Goal: Task Accomplishment & Management: Complete application form

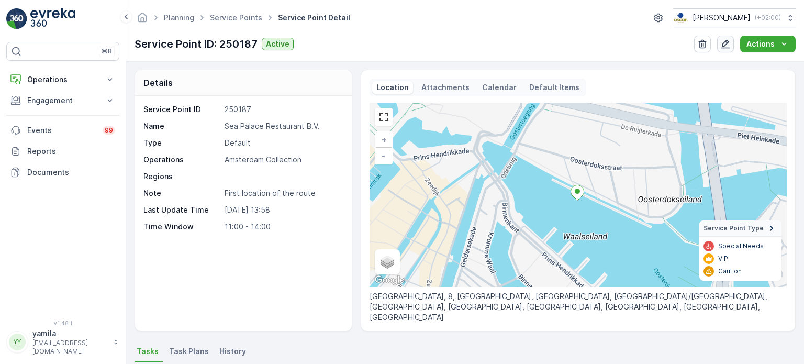
click at [728, 45] on icon "button" at bounding box center [726, 44] width 10 height 10
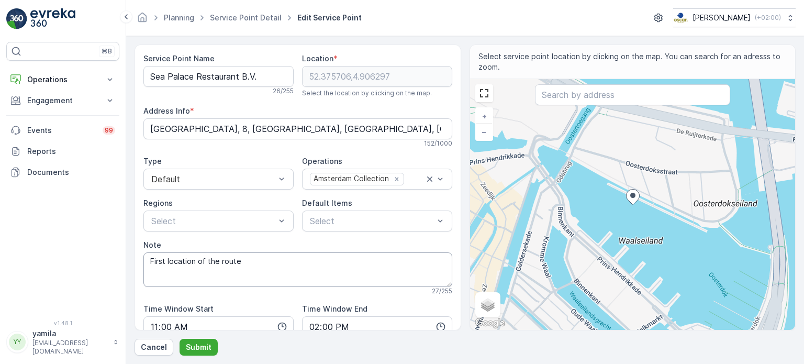
scroll to position [75, 0]
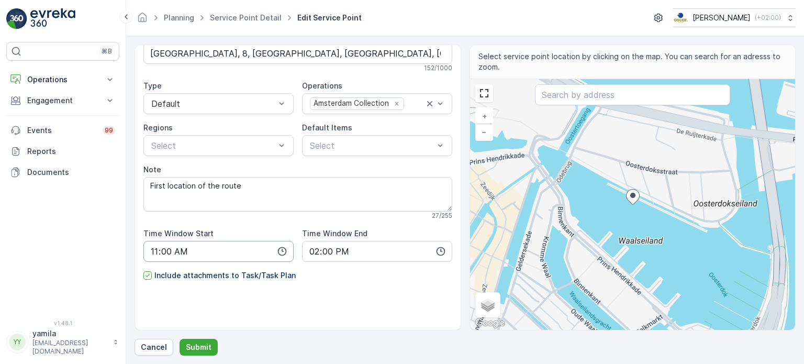
click at [165, 253] on input "11:00" at bounding box center [218, 251] width 150 height 21
click at [156, 223] on span "09" at bounding box center [154, 223] width 9 height 10
type input "09:00"
click at [178, 148] on span "00" at bounding box center [176, 145] width 9 height 10
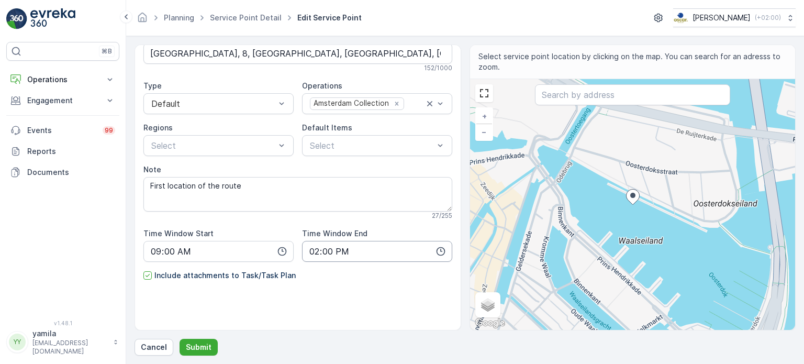
click at [316, 251] on input "14:00" at bounding box center [377, 251] width 150 height 21
click at [311, 233] on span "10" at bounding box center [312, 231] width 8 height 10
click at [312, 230] on span "10" at bounding box center [312, 231] width 8 height 10
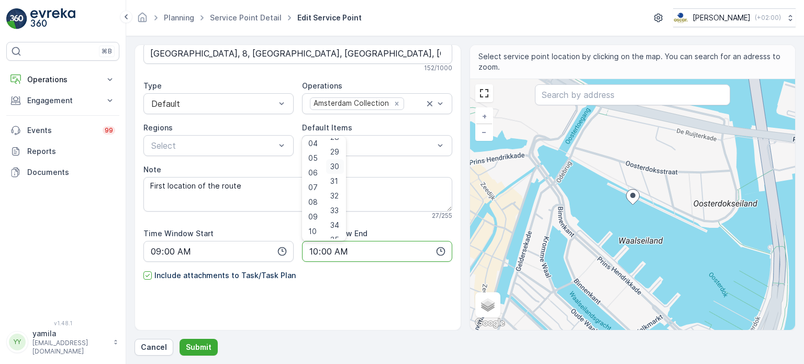
click at [337, 167] on span "30" at bounding box center [334, 166] width 9 height 10
type input "10:30"
click at [202, 344] on p "Submit" at bounding box center [199, 347] width 26 height 10
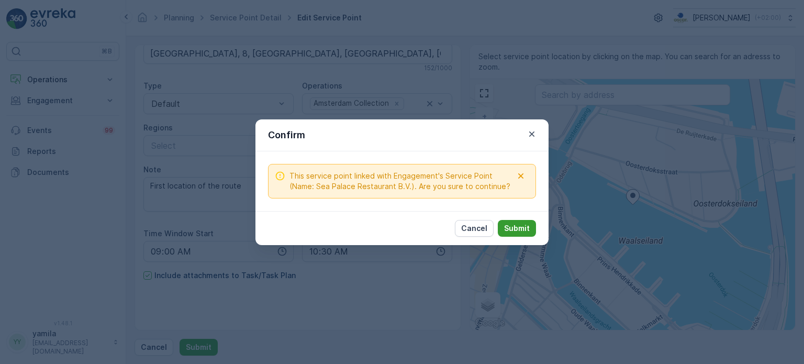
click at [510, 220] on button "Submit" at bounding box center [517, 228] width 38 height 17
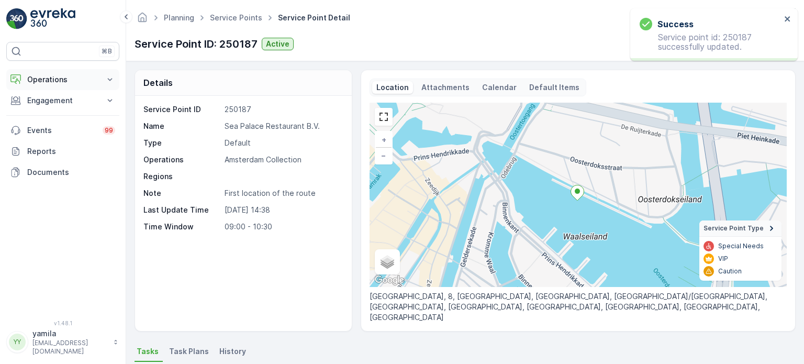
click at [57, 79] on p "Operations" at bounding box center [62, 79] width 71 height 10
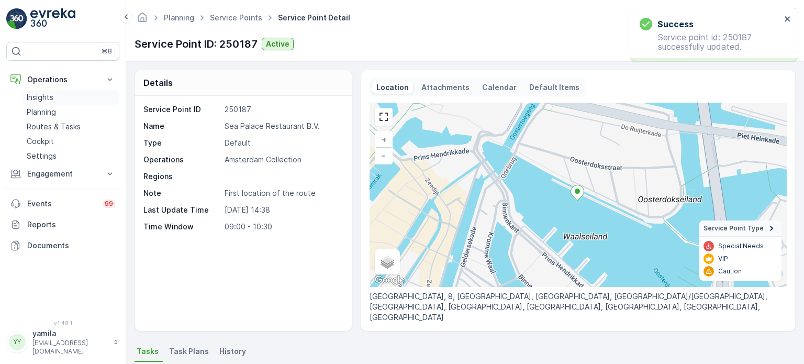
drag, startPoint x: 66, startPoint y: 128, endPoint x: 114, endPoint y: 98, distance: 56.4
click at [66, 128] on p "Routes & Tasks" at bounding box center [54, 126] width 54 height 10
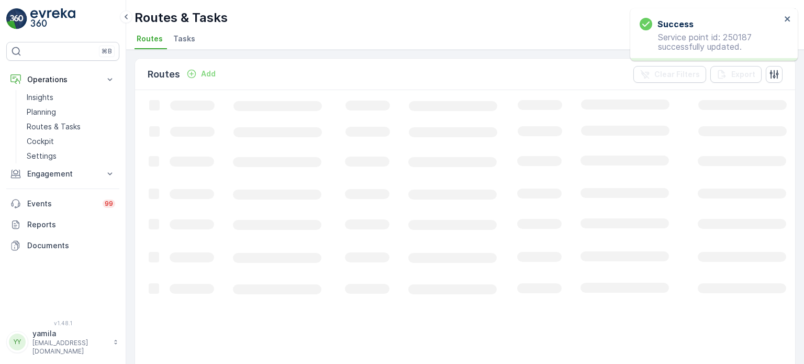
click at [191, 36] on span "Tasks" at bounding box center [184, 39] width 22 height 10
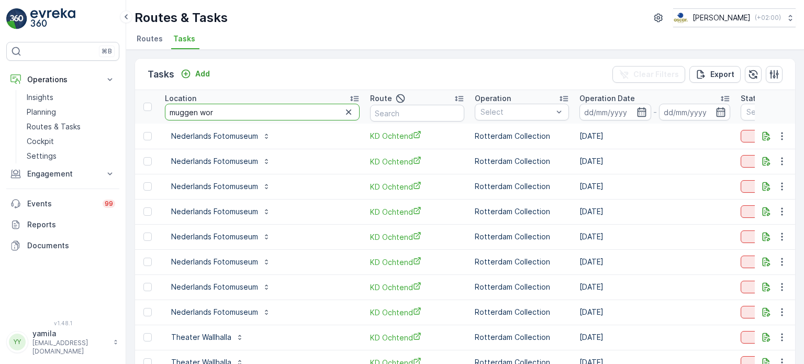
type input "muggen word"
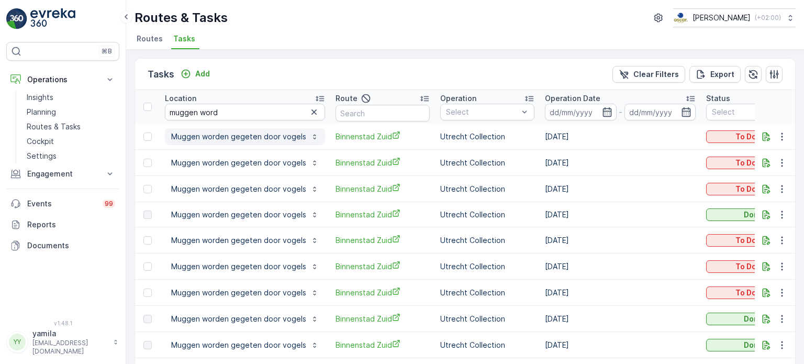
click at [213, 138] on p "Muggen worden gegeten door vogels" at bounding box center [238, 136] width 135 height 10
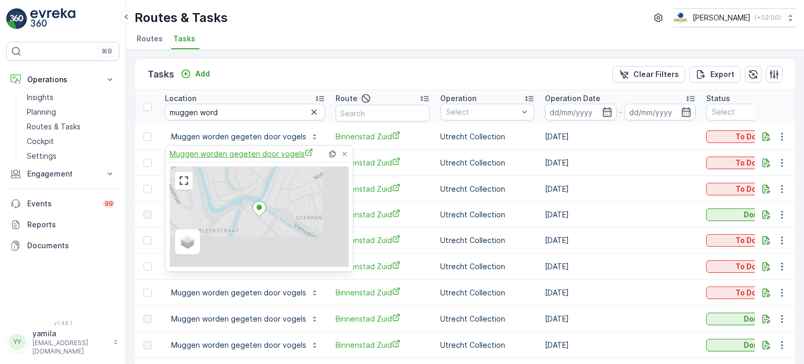
click at [229, 155] on span "Muggen worden gegeten door vogels" at bounding box center [241, 153] width 143 height 11
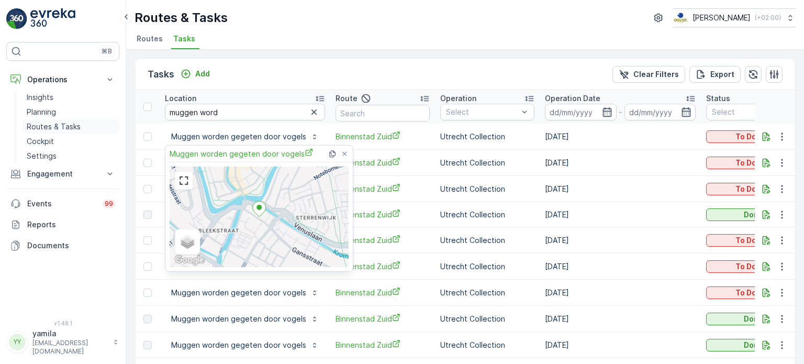
click at [68, 128] on p "Routes & Tasks" at bounding box center [54, 126] width 54 height 10
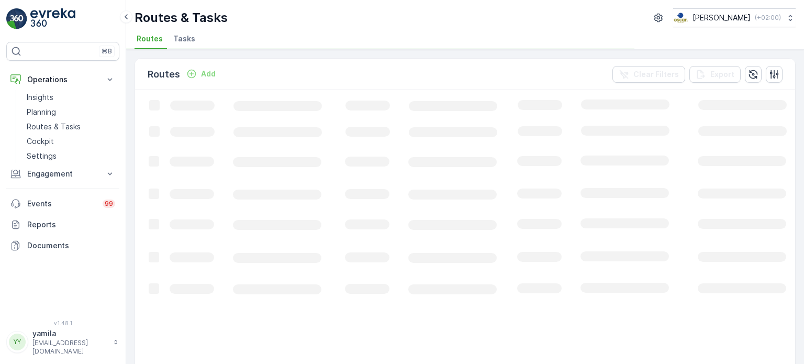
click at [176, 42] on span "Tasks" at bounding box center [184, 39] width 22 height 10
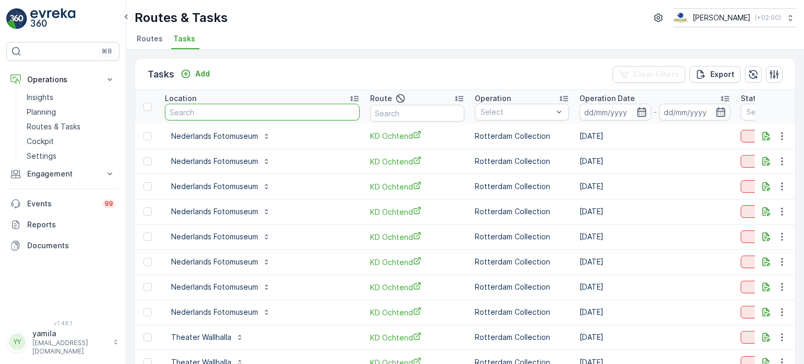
click at [201, 108] on input "text" at bounding box center [262, 112] width 195 height 17
type input "muggen"
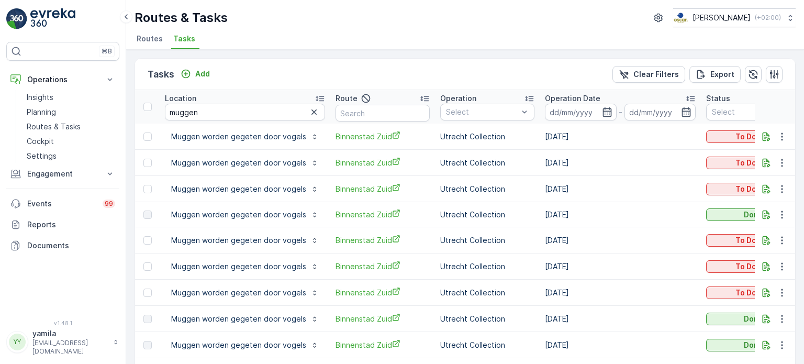
scroll to position [52, 0]
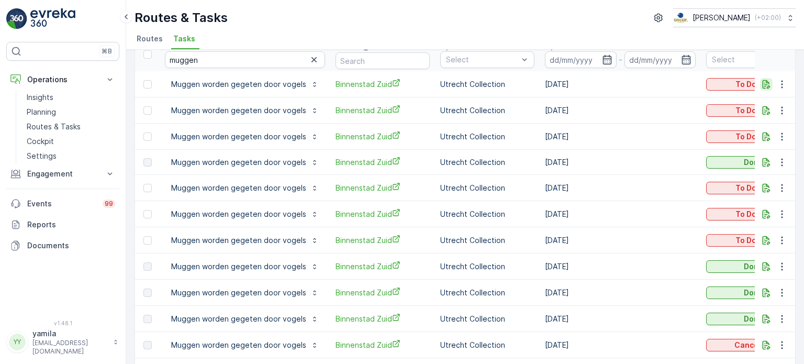
click at [763, 81] on icon "button" at bounding box center [766, 84] width 10 height 10
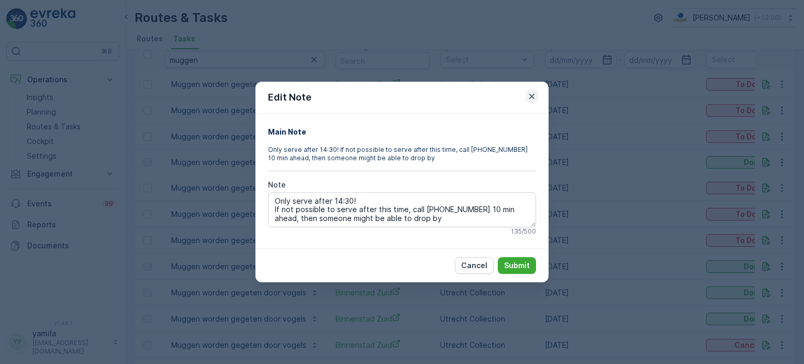
click at [534, 97] on icon "button" at bounding box center [532, 96] width 10 height 10
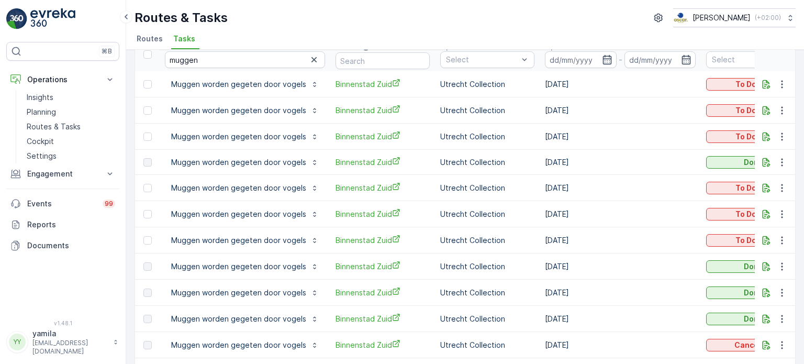
click at [194, 60] on input "muggen" at bounding box center [245, 59] width 160 height 17
type input "wineklv an"
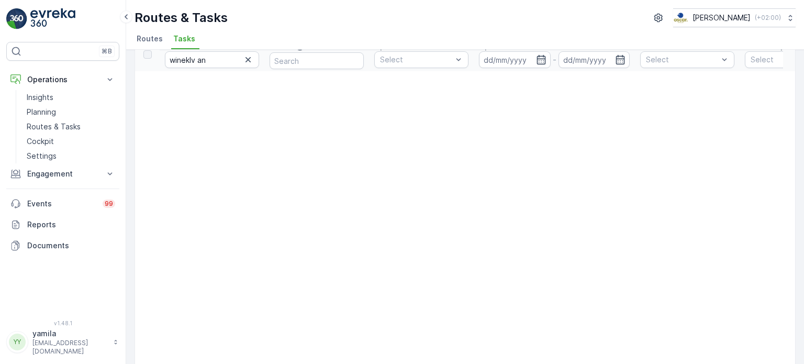
click at [209, 63] on input "wineklv an" at bounding box center [212, 59] width 94 height 17
type input "winkel van"
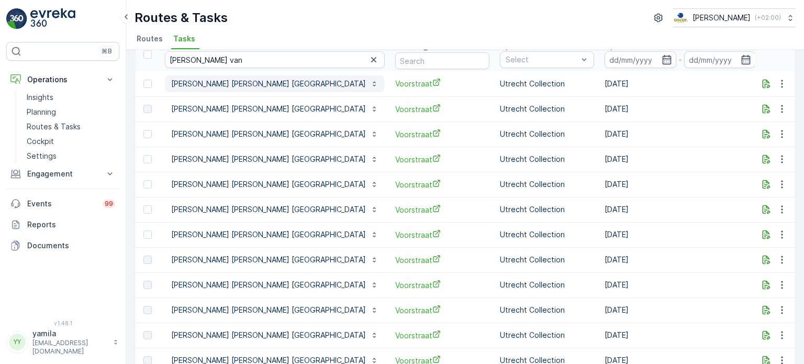
click at [215, 83] on p "Winkel van Sinkel Utrecht" at bounding box center [268, 84] width 195 height 10
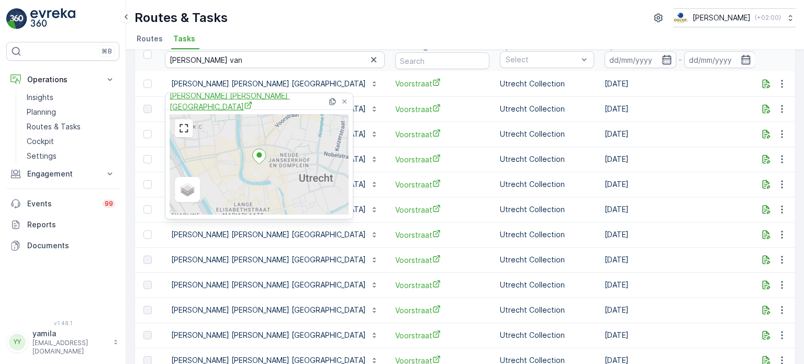
click at [218, 102] on span "Winkel van Sinkel Utrecht" at bounding box center [249, 101] width 158 height 21
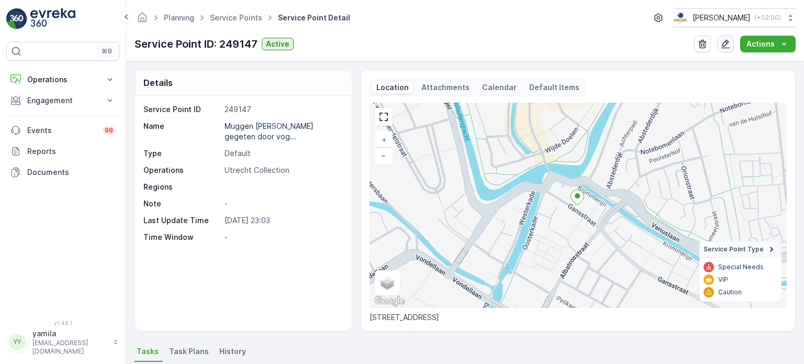
click at [725, 41] on icon "button" at bounding box center [726, 44] width 10 height 10
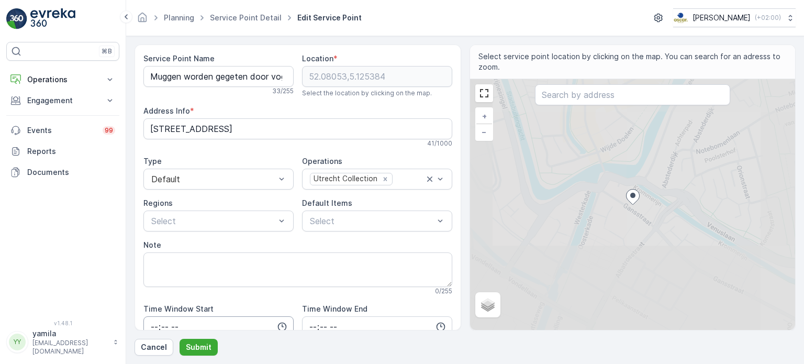
scroll to position [75, 0]
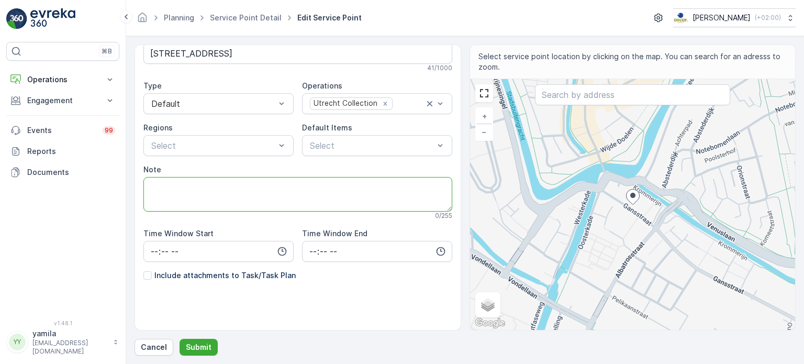
click at [187, 192] on textarea "Note" at bounding box center [297, 194] width 309 height 35
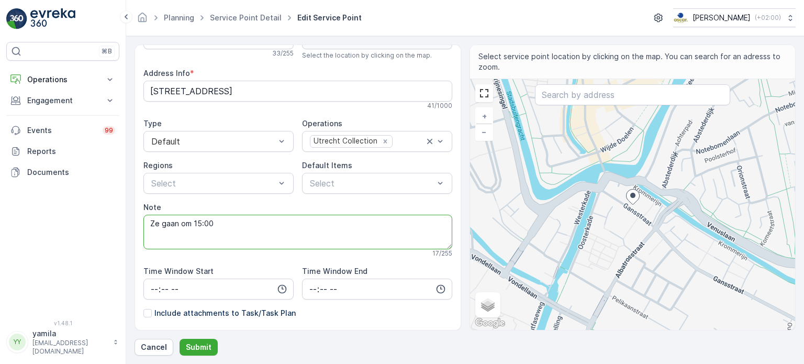
scroll to position [0, 0]
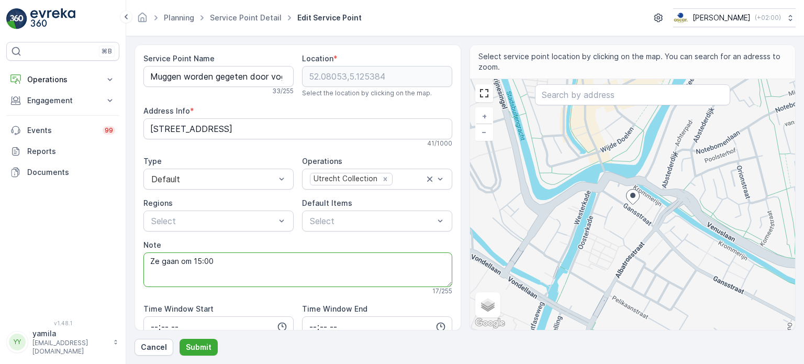
type textarea "Ze gaan om 15:00"
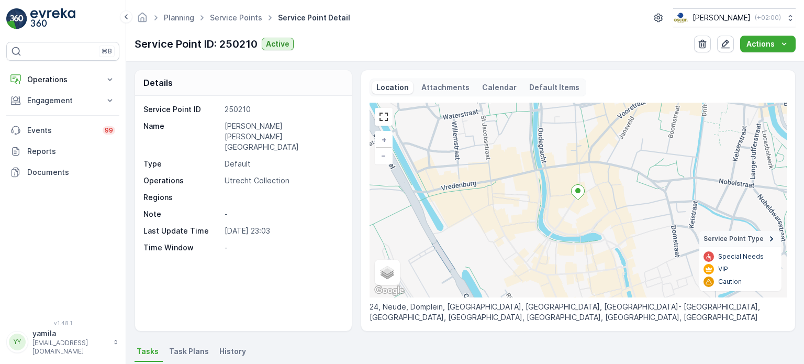
click at [454, 92] on p "Attachments" at bounding box center [446, 87] width 48 height 10
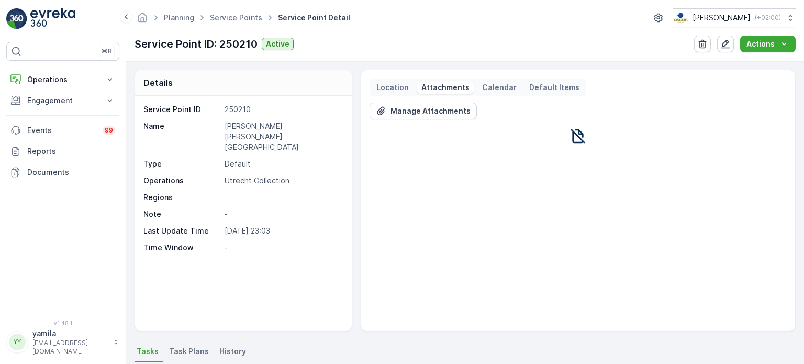
click at [432, 104] on button "Manage Attachments" at bounding box center [423, 111] width 107 height 17
click at [432, 113] on button "Manage Attachments" at bounding box center [423, 111] width 107 height 17
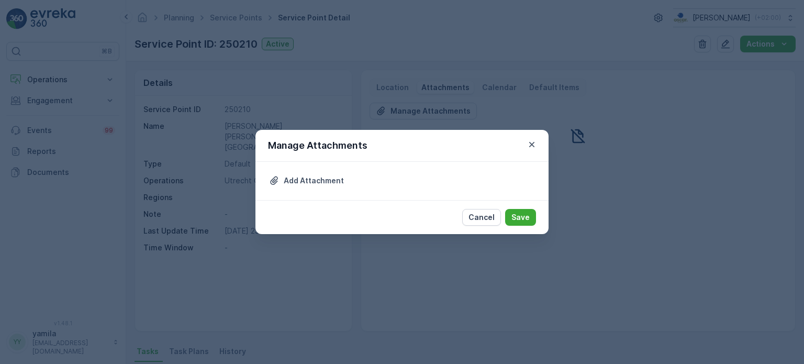
click at [264, 180] on div "Add Attachment" at bounding box center [402, 181] width 293 height 38
click at [272, 180] on icon "Upload File" at bounding box center [274, 180] width 10 height 10
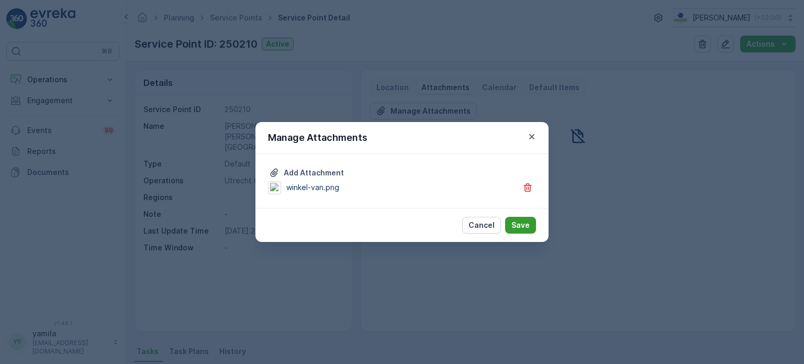
click at [512, 221] on button "Save" at bounding box center [520, 225] width 31 height 17
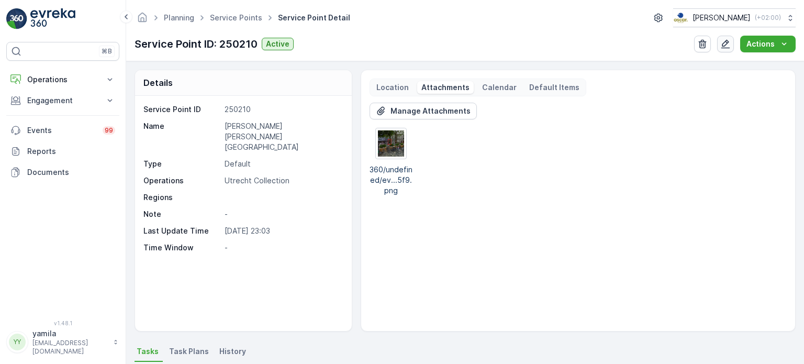
click at [725, 45] on icon "button" at bounding box center [726, 44] width 10 height 10
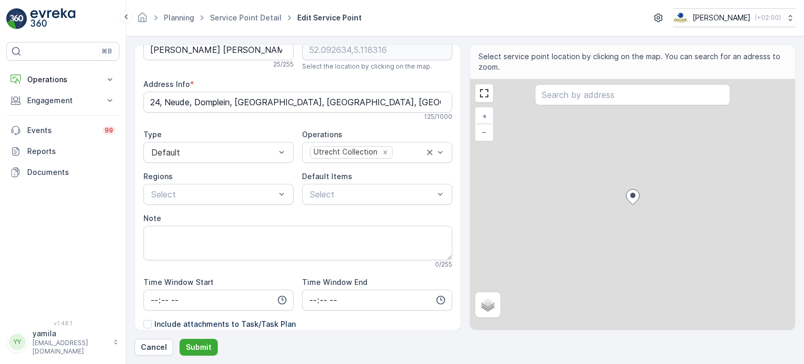
scroll to position [75, 0]
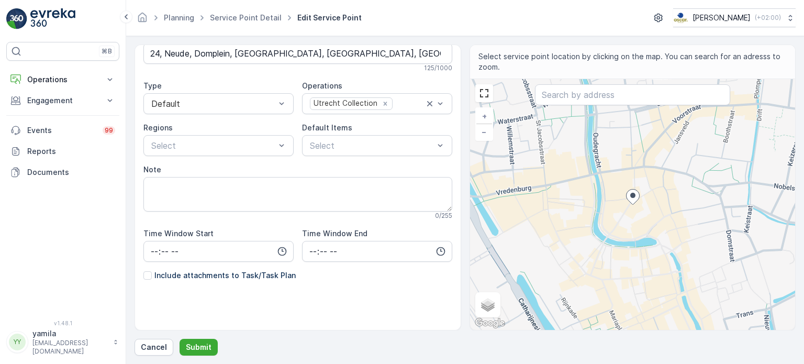
click at [152, 273] on div "Include attachments to Task/Task Plan" at bounding box center [219, 275] width 152 height 10
click at [143, 270] on input "Include attachments to Task/Task Plan" at bounding box center [143, 270] width 0 height 0
click at [195, 350] on p "Submit" at bounding box center [199, 347] width 26 height 10
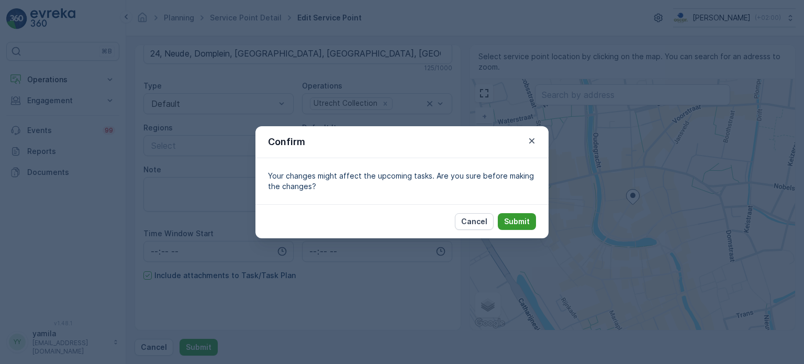
click at [516, 212] on div "Cancel Submit" at bounding box center [402, 221] width 293 height 34
click at [515, 215] on button "Submit" at bounding box center [517, 221] width 38 height 17
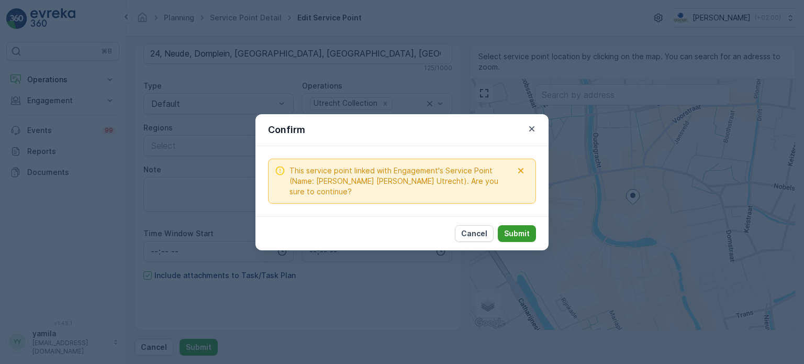
click at [510, 225] on button "Submit" at bounding box center [517, 233] width 38 height 17
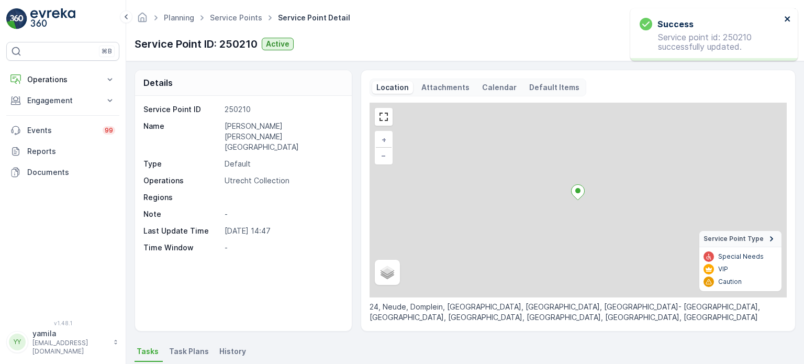
click at [788, 18] on icon "close" at bounding box center [787, 18] width 5 height 5
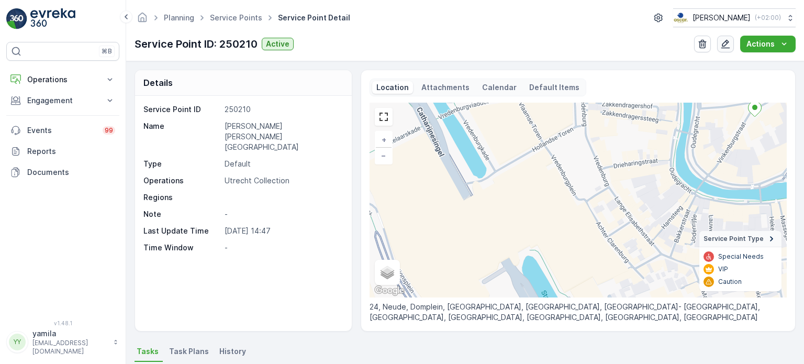
click at [724, 45] on icon "button" at bounding box center [726, 44] width 9 height 9
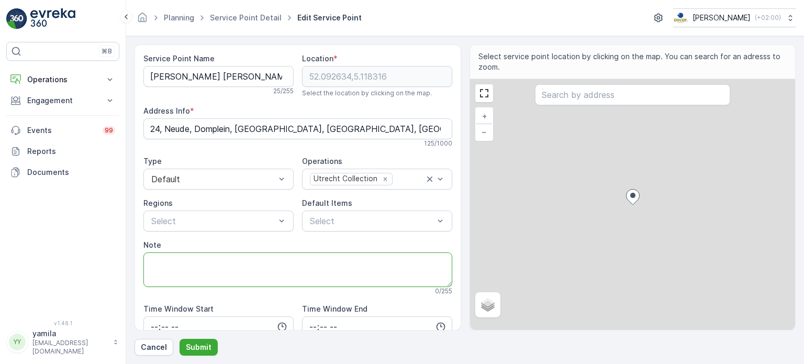
click at [206, 266] on textarea "Note" at bounding box center [297, 269] width 309 height 35
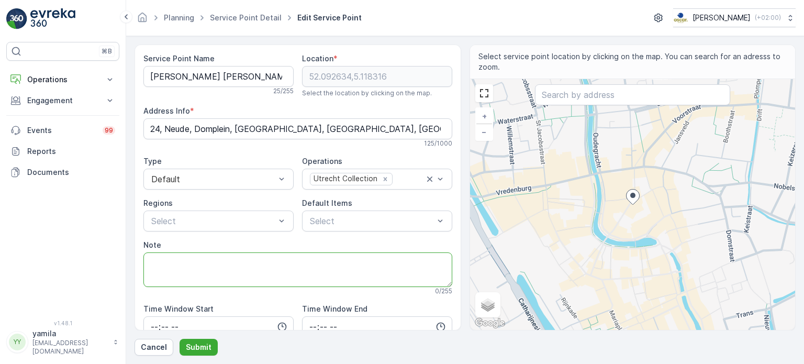
click at [179, 263] on textarea "Note" at bounding box center [297, 269] width 309 height 35
paste textarea "naast de poke bowl tent zit een ingang met een lange gang hierachter. Loop door…"
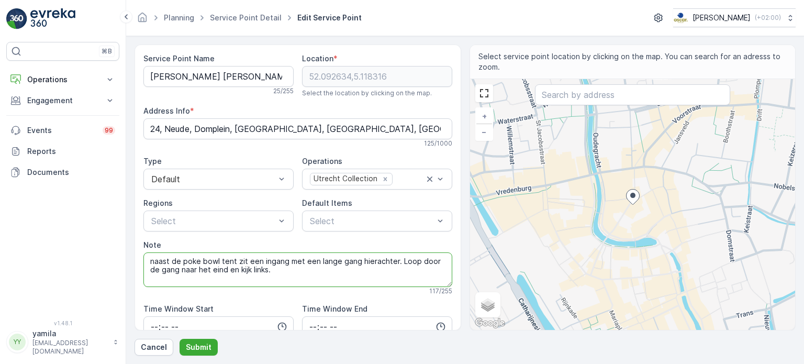
drag, startPoint x: 228, startPoint y: 259, endPoint x: 138, endPoint y: 259, distance: 90.1
click at [138, 259] on div "Service Point Name Winkel van Sinkel Utrecht 25 / 255 Location * 52.092634,5.11…" at bounding box center [298, 188] width 327 height 286
drag, startPoint x: 371, startPoint y: 259, endPoint x: 214, endPoint y: 256, distance: 157.1
click at [214, 256] on textarea "Next to Pokebowl zit een ingang met een lange gang hierachter. Loop door de gan…" at bounding box center [297, 269] width 309 height 35
drag, startPoint x: 235, startPoint y: 270, endPoint x: 356, endPoint y: 262, distance: 120.7
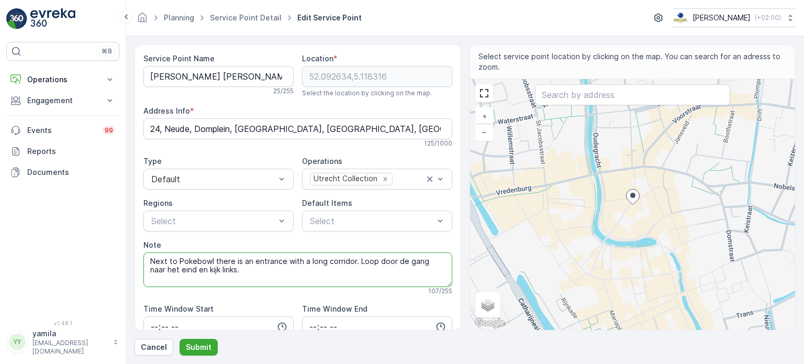
click at [356, 262] on textarea "Next to Pokebowl there is an entrance with a long corridor. Loop door de gang n…" at bounding box center [297, 269] width 309 height 35
type textarea "Next to Pokebowl there is an entrance with a long corridor. At the end, at the …"
click at [194, 351] on p "Submit" at bounding box center [199, 347] width 26 height 10
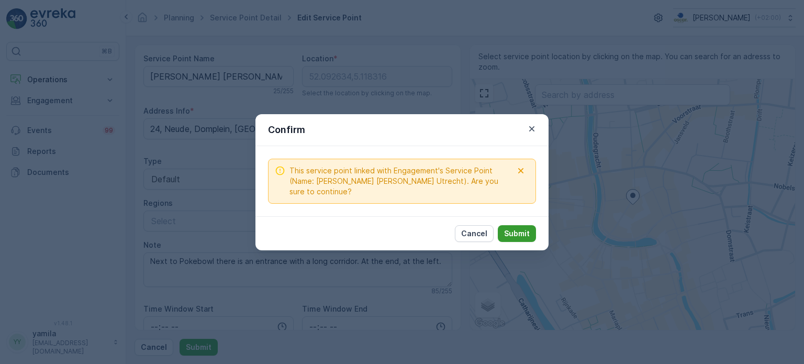
click at [526, 233] on p "Submit" at bounding box center [517, 233] width 26 height 10
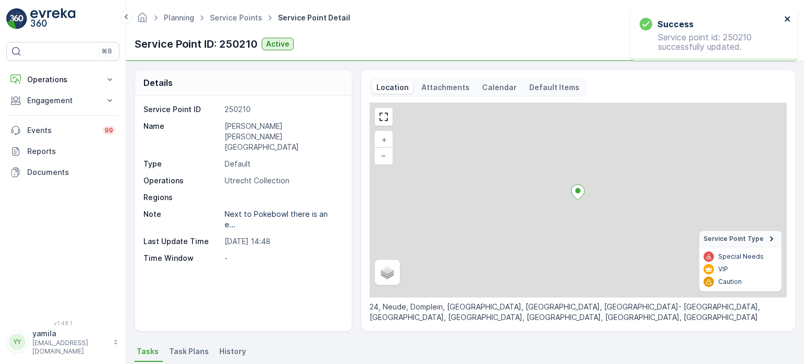
click at [788, 17] on icon "close" at bounding box center [787, 19] width 7 height 8
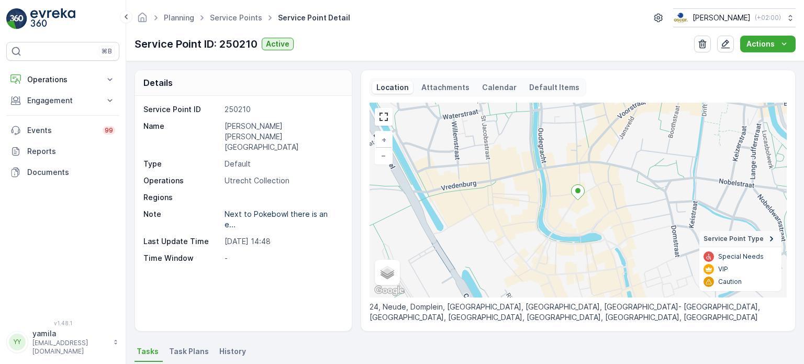
click at [440, 89] on p "Attachments" at bounding box center [446, 87] width 48 height 10
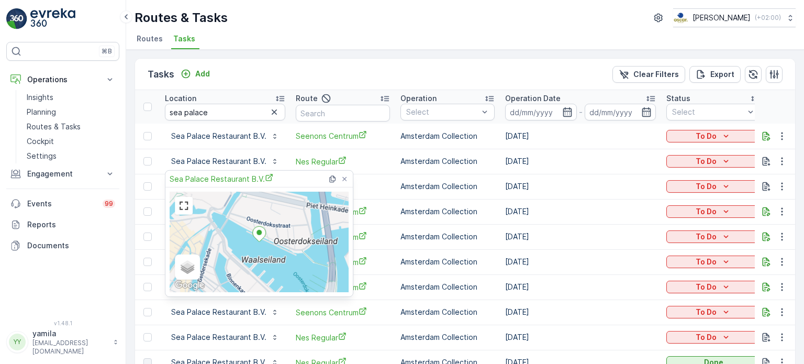
click at [197, 115] on input "sea palace" at bounding box center [225, 112] width 120 height 17
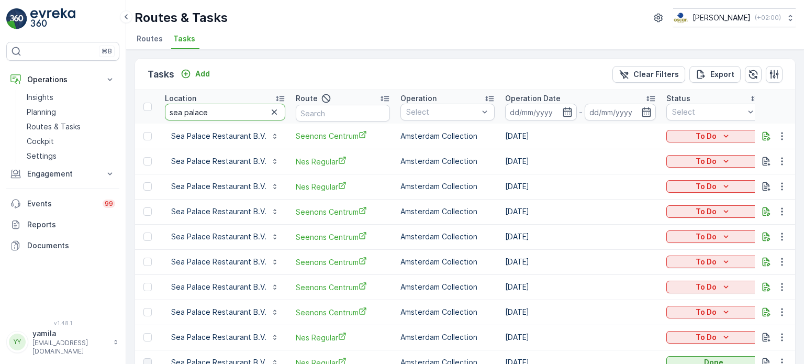
click at [197, 115] on input "sea palace" at bounding box center [225, 112] width 120 height 17
type input "s"
type input "rino groep"
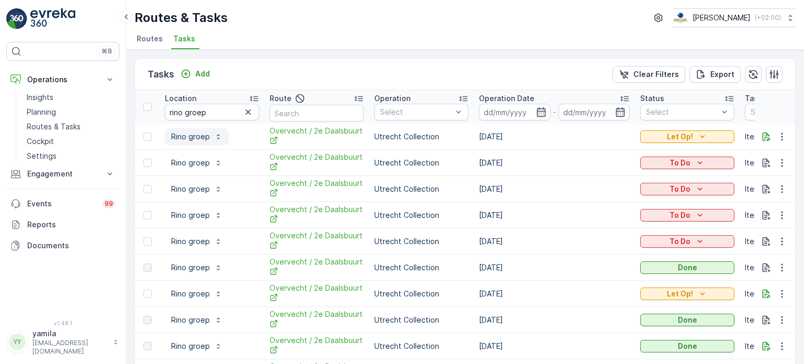
click at [190, 139] on p "Rino groep" at bounding box center [190, 136] width 39 height 10
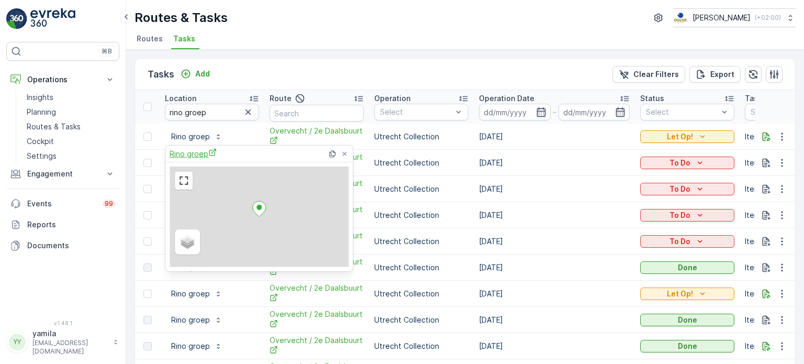
click at [189, 152] on span "Rino groep" at bounding box center [193, 153] width 47 height 11
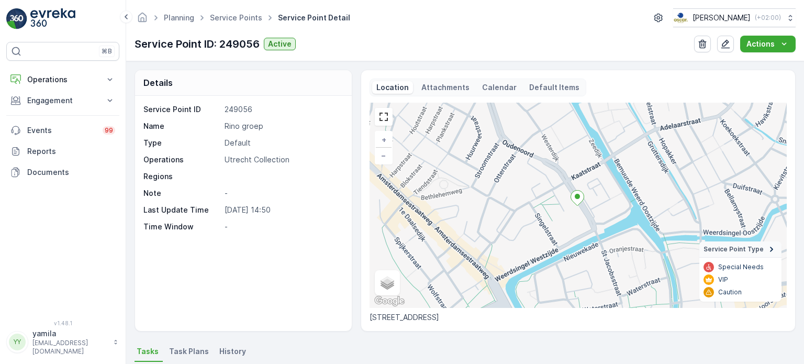
click at [435, 90] on p "Attachments" at bounding box center [446, 87] width 48 height 10
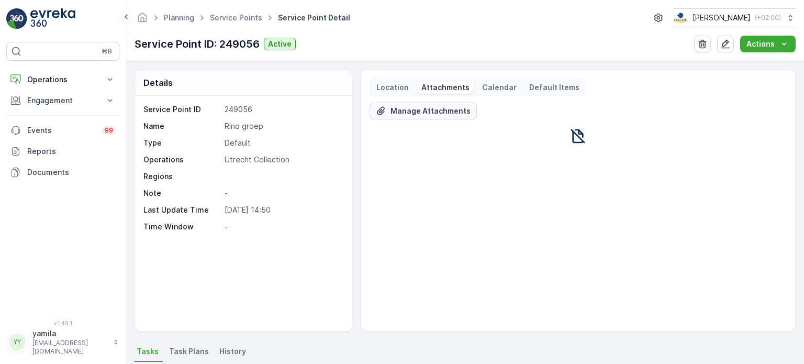
click at [440, 112] on p "Manage Attachments" at bounding box center [431, 111] width 80 height 10
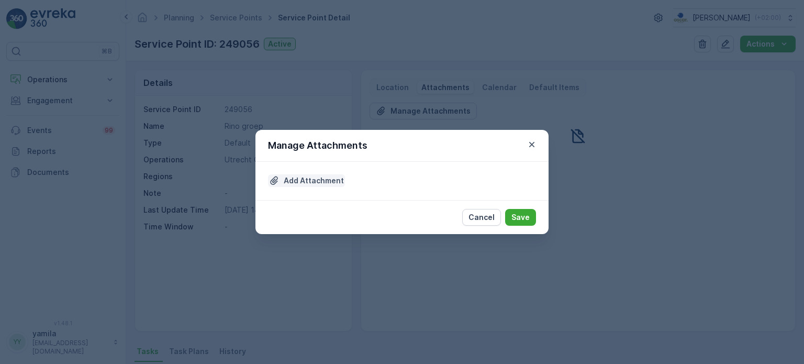
click at [332, 182] on p "Add Attachment" at bounding box center [314, 180] width 60 height 10
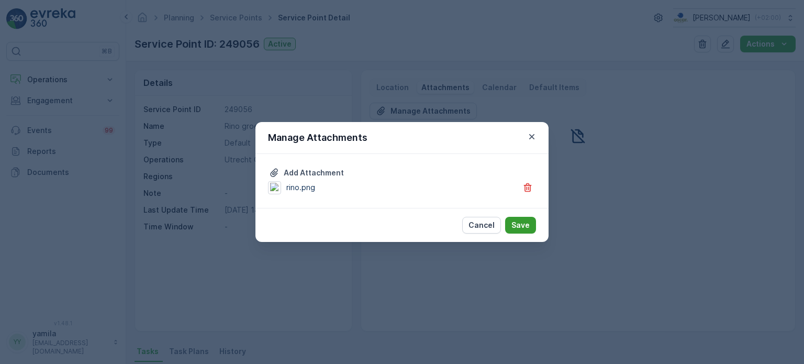
click at [519, 225] on p "Save" at bounding box center [521, 225] width 18 height 10
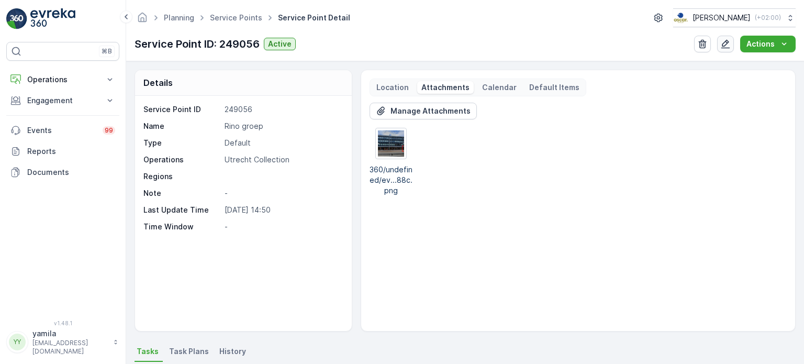
click at [720, 48] on button "button" at bounding box center [725, 44] width 17 height 17
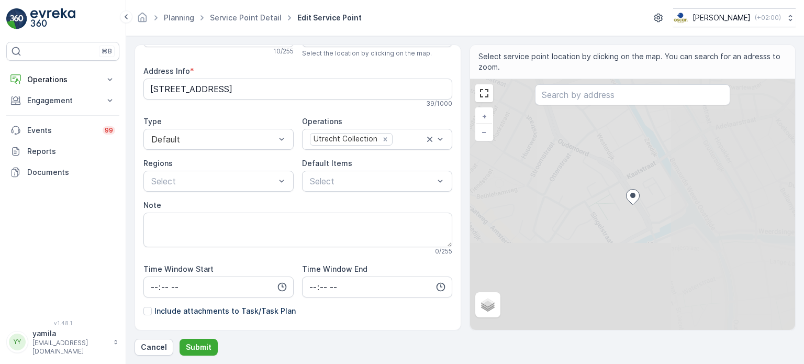
scroll to position [75, 0]
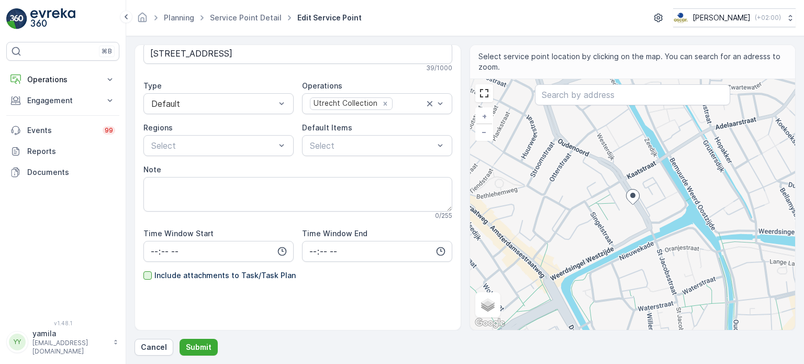
click at [149, 277] on div at bounding box center [147, 275] width 8 height 8
click at [143, 270] on input "Include attachments to Task/Task Plan" at bounding box center [143, 270] width 0 height 0
click at [195, 347] on p "Submit" at bounding box center [199, 347] width 26 height 10
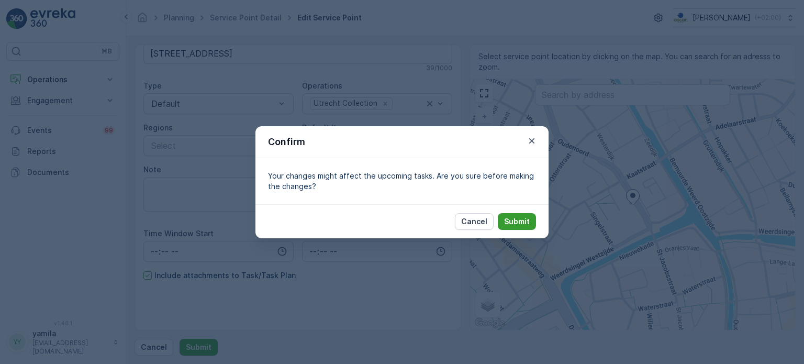
click at [519, 219] on p "Submit" at bounding box center [517, 221] width 26 height 10
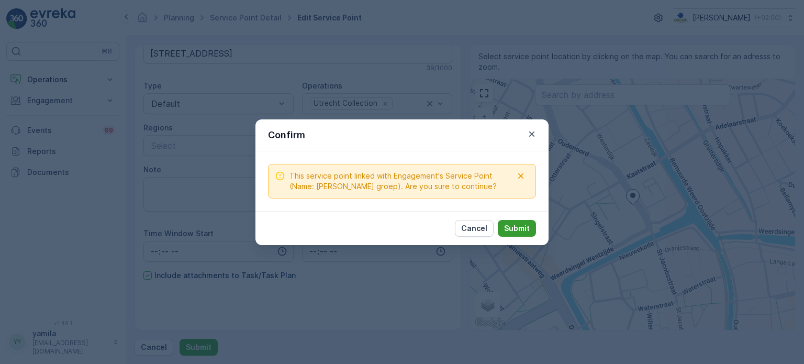
click at [513, 223] on p "Submit" at bounding box center [517, 228] width 26 height 10
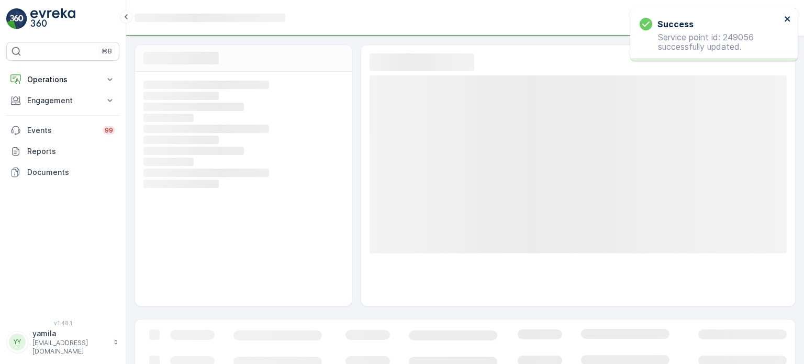
click at [790, 23] on button "close" at bounding box center [787, 20] width 7 height 10
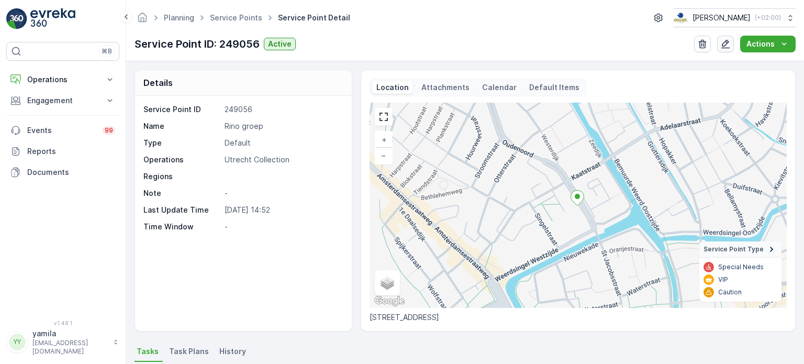
click at [727, 44] on icon "button" at bounding box center [726, 44] width 10 height 10
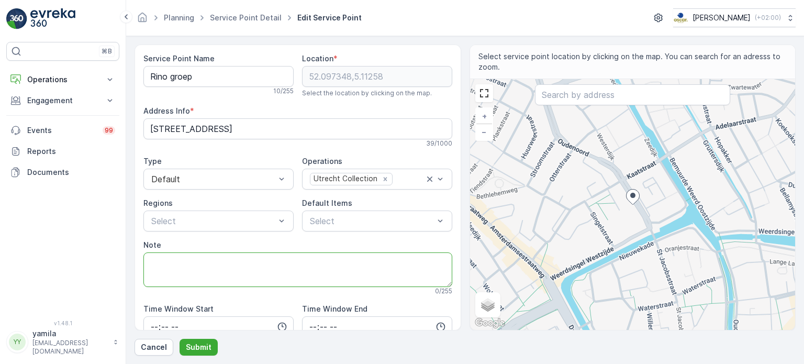
click at [195, 264] on textarea "Note" at bounding box center [297, 269] width 309 height 35
paste textarea "We enter the building to request the key, which is in the form of a tag."
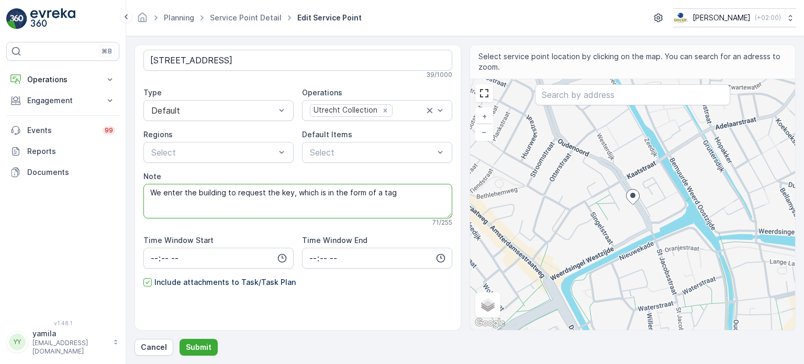
scroll to position [75, 0]
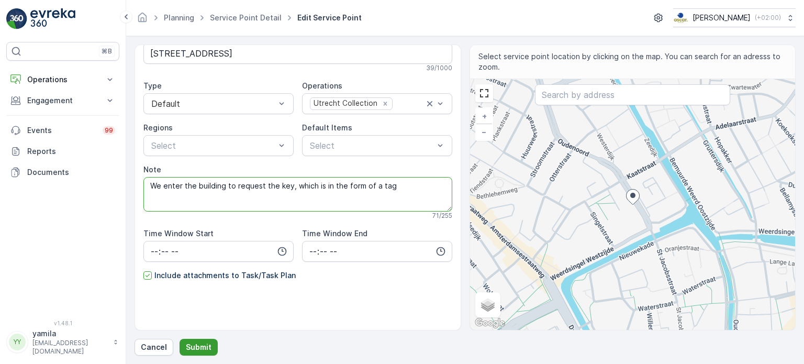
type textarea "We enter the building to request the key, which is in the form of a tag"
click at [192, 345] on p "Submit" at bounding box center [199, 347] width 26 height 10
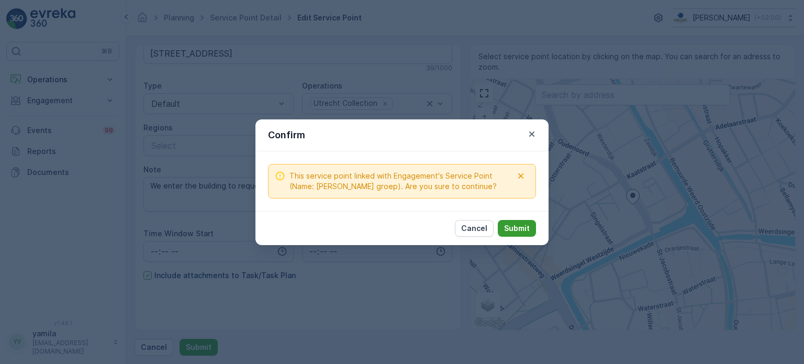
click at [518, 226] on p "Submit" at bounding box center [517, 228] width 26 height 10
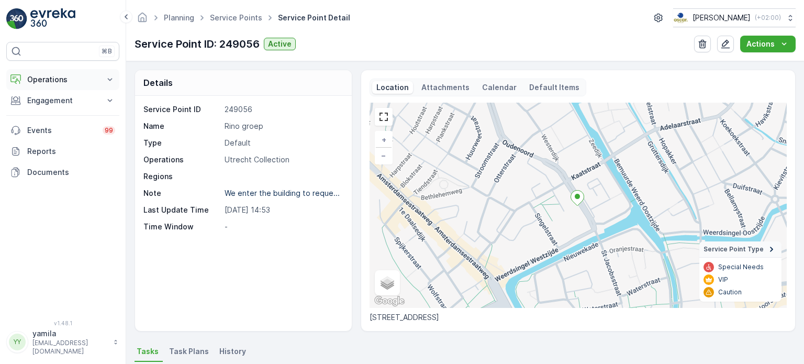
click at [51, 81] on p "Operations" at bounding box center [62, 79] width 71 height 10
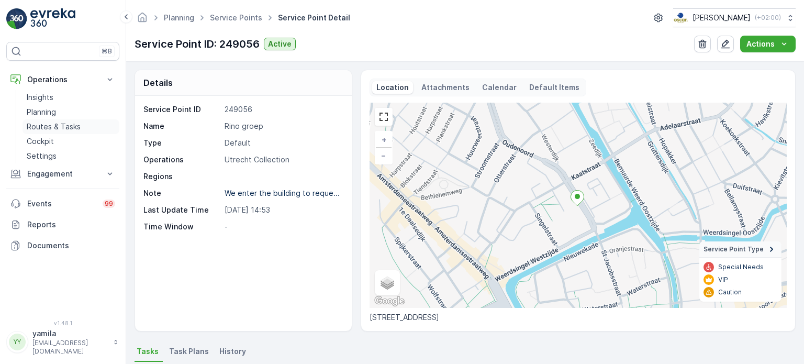
click at [71, 128] on p "Routes & Tasks" at bounding box center [54, 126] width 54 height 10
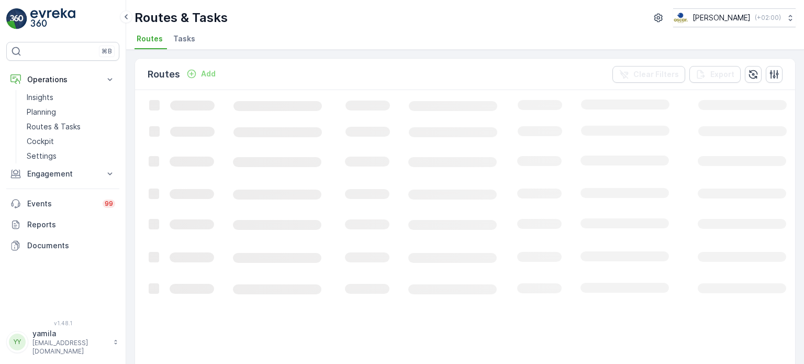
click at [174, 31] on li "Tasks" at bounding box center [185, 40] width 28 height 18
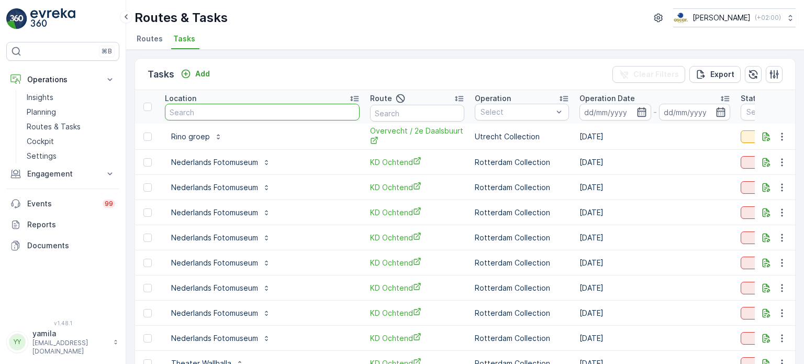
click at [198, 117] on input "text" at bounding box center [262, 112] width 195 height 17
type input "statiegeld"
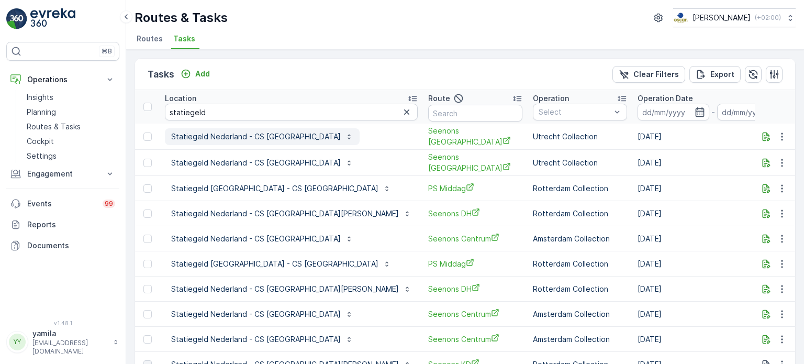
click at [205, 137] on p "Statiegeld Nederland - CS [GEOGRAPHIC_DATA]" at bounding box center [256, 136] width 170 height 10
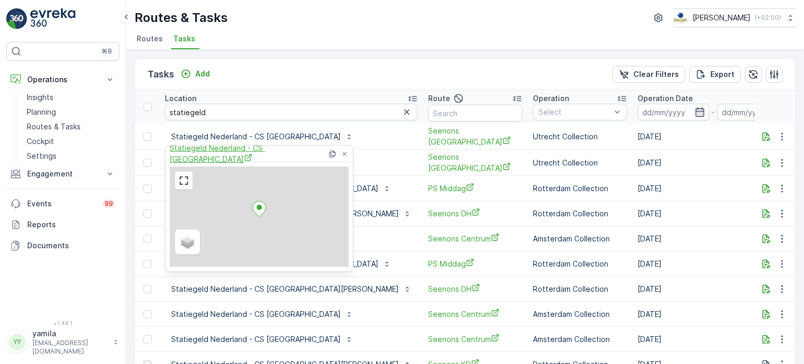
click at [249, 155] on span "Statiegeld Nederland - CS [GEOGRAPHIC_DATA]" at bounding box center [249, 153] width 158 height 21
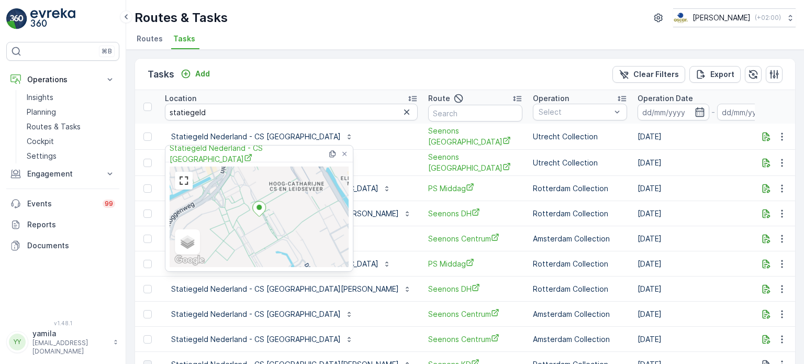
click at [149, 35] on span "Routes" at bounding box center [150, 39] width 26 height 10
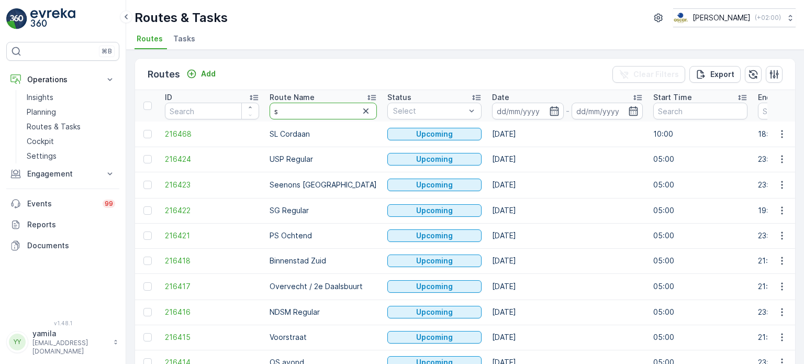
type input "sl"
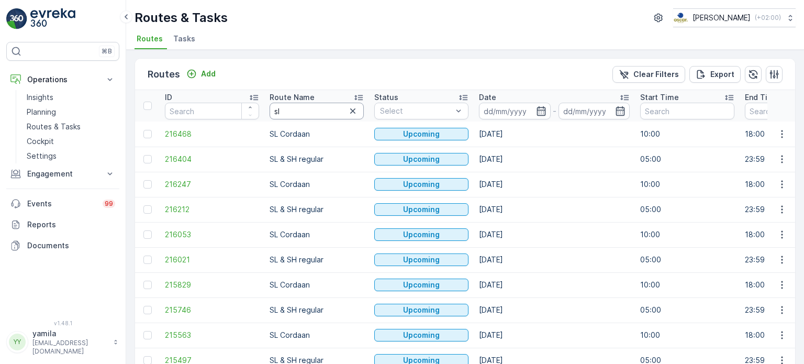
click at [318, 113] on input "sl" at bounding box center [317, 111] width 94 height 17
click at [494, 111] on input at bounding box center [515, 111] width 72 height 17
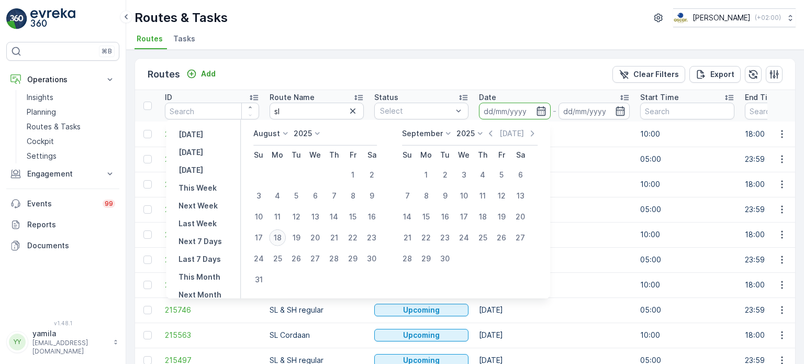
click at [285, 238] on div "18" at bounding box center [277, 237] width 17 height 17
type input "[DATE]"
click at [285, 238] on div "18" at bounding box center [277, 237] width 17 height 17
type input "[DATE]"
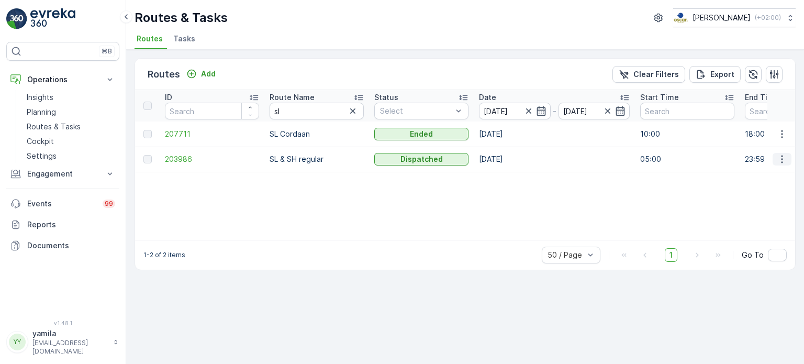
click at [783, 157] on icon "button" at bounding box center [782, 159] width 10 height 10
click at [771, 170] on span "See More Details" at bounding box center [757, 174] width 61 height 10
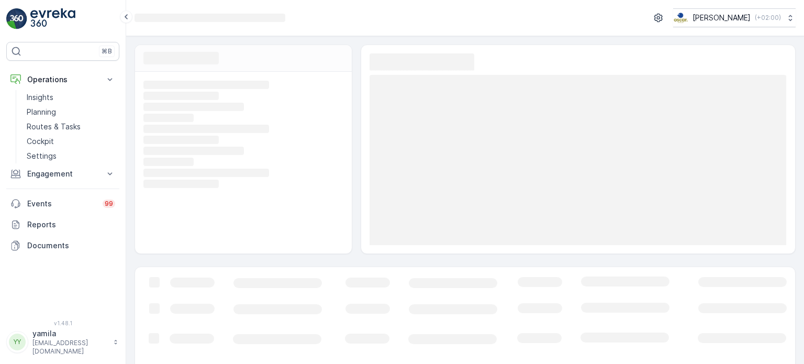
scroll to position [51, 0]
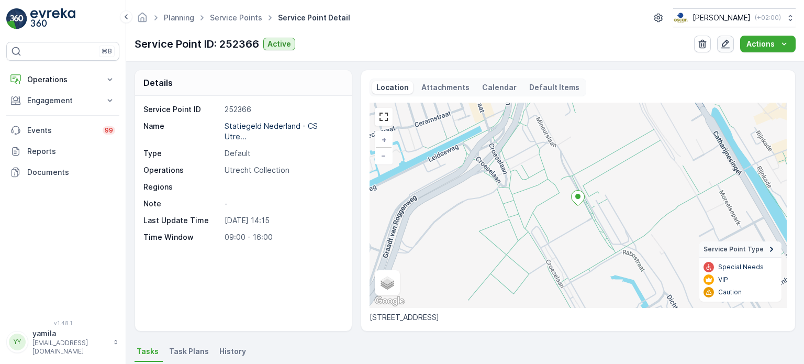
click at [725, 42] on icon "button" at bounding box center [726, 44] width 9 height 9
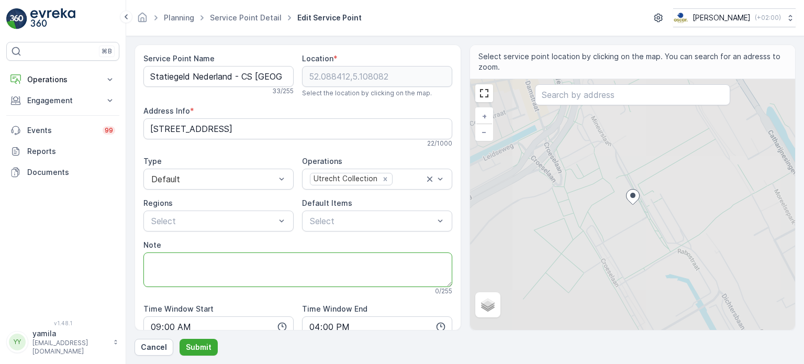
click at [187, 258] on textarea "Note" at bounding box center [297, 269] width 309 height 35
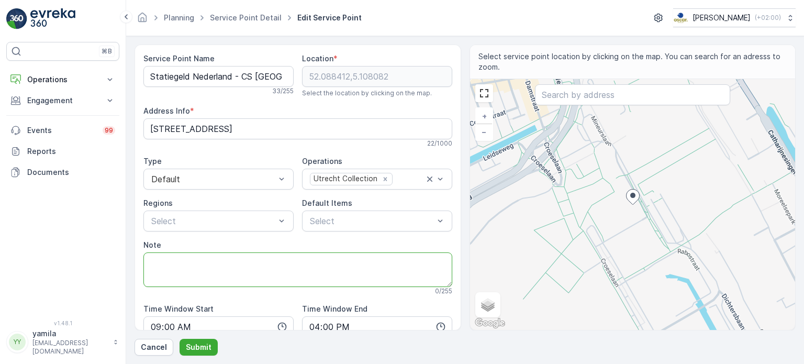
paste textarea "(linksstaand aan de zijkant op het bord met de tekst "[PERSON_NAME] Theater ing…"
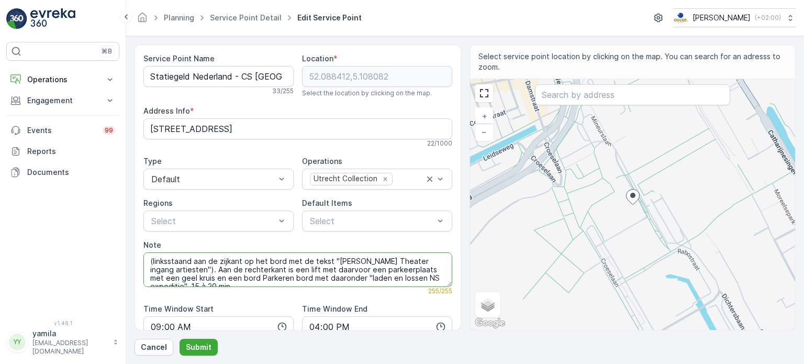
scroll to position [8, 0]
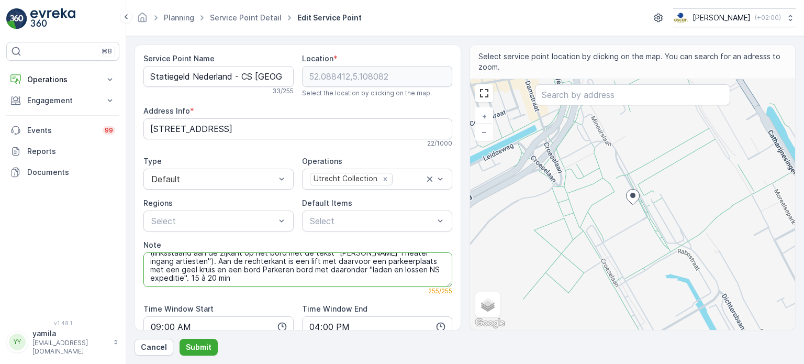
drag, startPoint x: 233, startPoint y: 279, endPoint x: 186, endPoint y: 277, distance: 46.1
click at [186, 277] on textarea "(linksstaand aan de zijkant op het bord met de tekst "[PERSON_NAME] Theater ing…" at bounding box center [297, 269] width 309 height 35
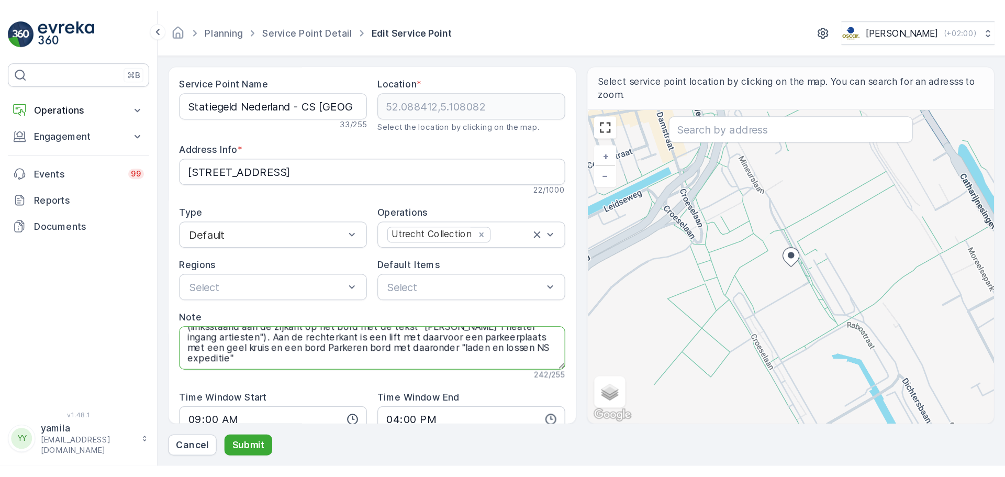
scroll to position [0, 0]
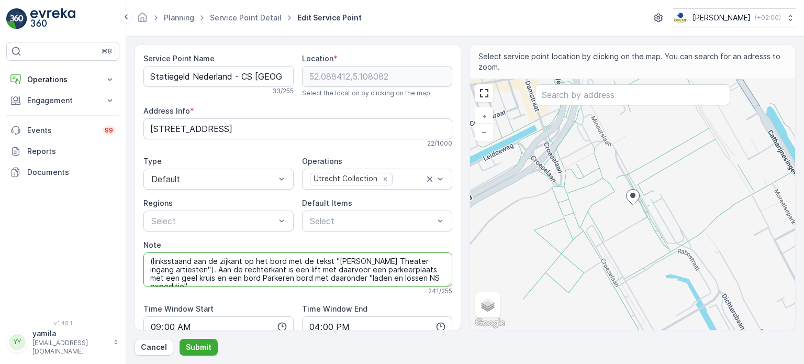
type textarea "(linksstaand aan de zijkant op het bord met de tekst "[PERSON_NAME] Theater ing…"
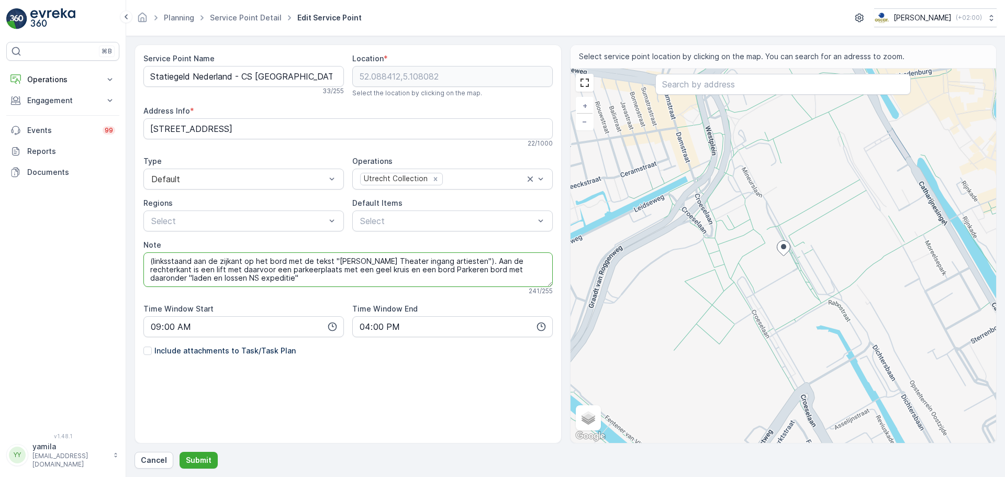
drag, startPoint x: 203, startPoint y: 281, endPoint x: 146, endPoint y: 261, distance: 59.8
click at [146, 261] on textarea "(linksstaand aan de zijkant op het bord met de tekst "[PERSON_NAME] Theater ing…" at bounding box center [348, 269] width 410 height 35
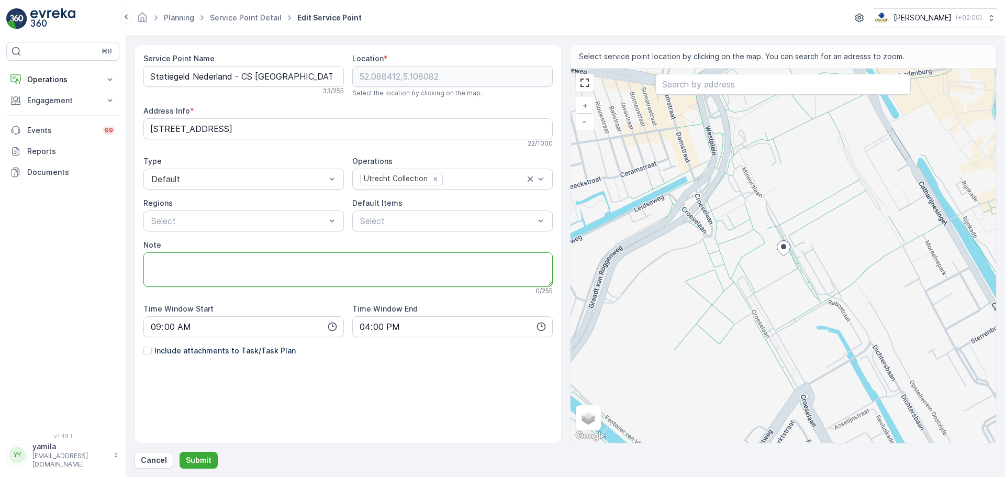
click at [214, 275] on textarea "Note" at bounding box center [348, 269] width 410 height 35
click at [265, 285] on textarea "Note" at bounding box center [348, 269] width 410 height 35
paste textarea "[PHONE_NUMBER]"
click at [151, 261] on textarea "[PHONE_NUMBER]" at bounding box center [348, 269] width 410 height 35
click at [273, 259] on textarea "Bellen naar [PHONE_NUMBER]" at bounding box center [348, 269] width 410 height 35
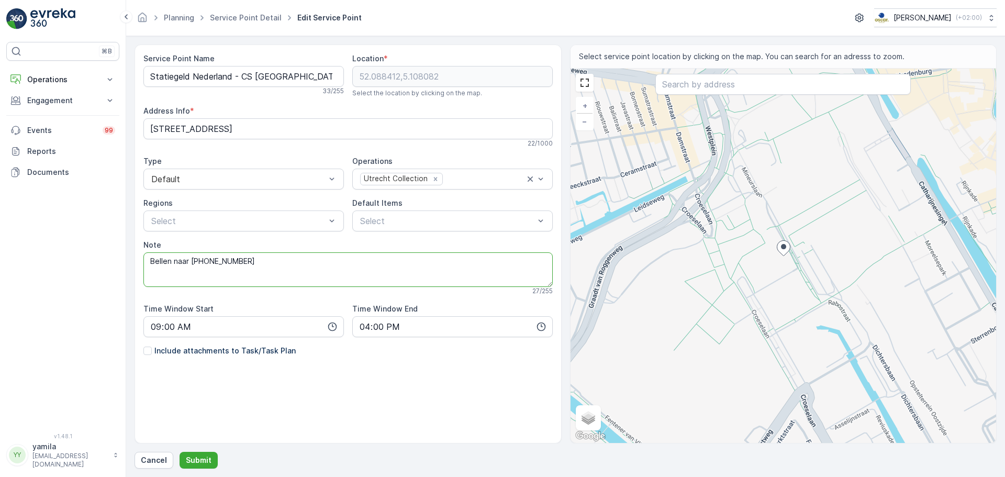
click at [298, 271] on textarea "Bellen naar +31 6 24927342" at bounding box center [348, 269] width 410 height 35
paste textarea "Aan de rechterkant is een lift met daarvoor een parkeerplaats met een geel krui…"
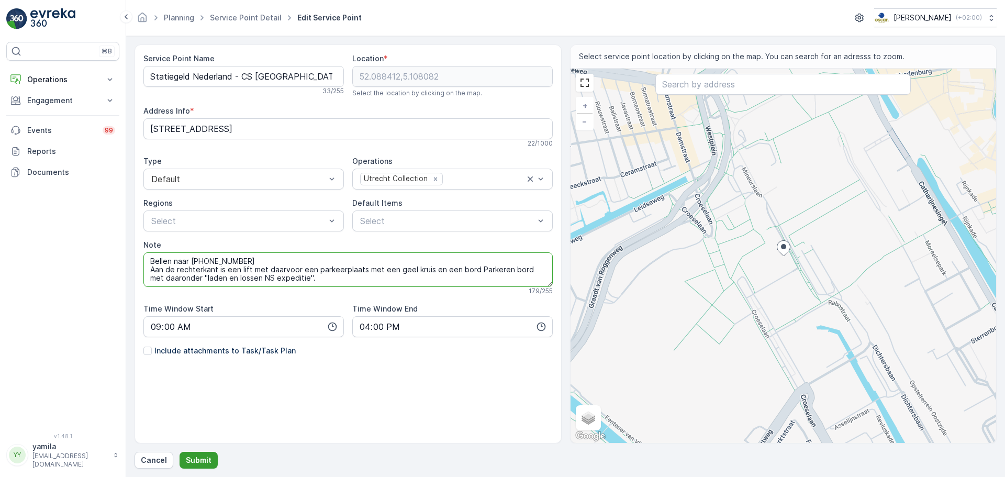
type textarea "Bellen naar +31 6 24927342 Aan de rechterkant is een lift met daarvoor een park…"
drag, startPoint x: 199, startPoint y: 458, endPoint x: 257, endPoint y: 385, distance: 92.8
click at [257, 363] on div "Service Point Name Statiegeld Nederland - CS Utrecht 33 / 255 Location * 52.088…" at bounding box center [566, 257] width 863 height 424
click at [147, 350] on div at bounding box center [147, 351] width 8 height 8
click at [143, 346] on input "Include attachments to Task/Task Plan" at bounding box center [143, 346] width 0 height 0
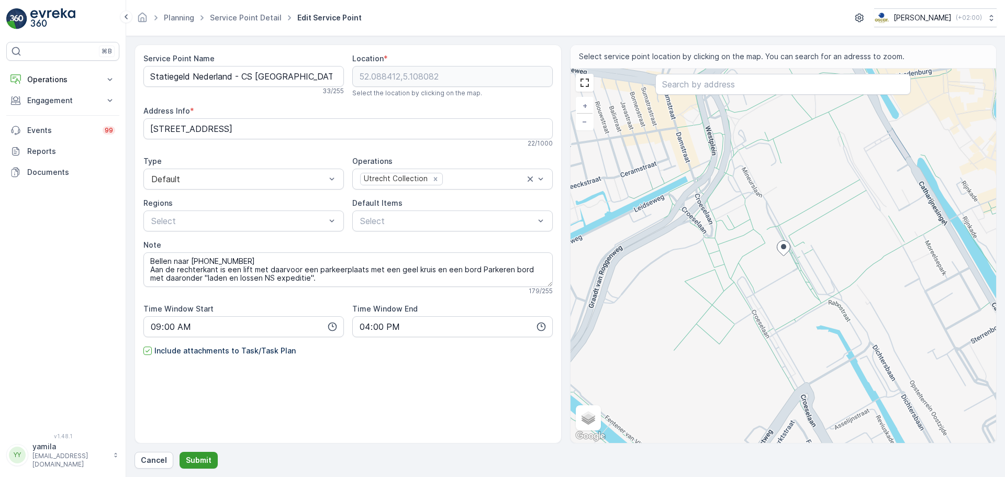
click at [197, 363] on p "Submit" at bounding box center [199, 460] width 26 height 10
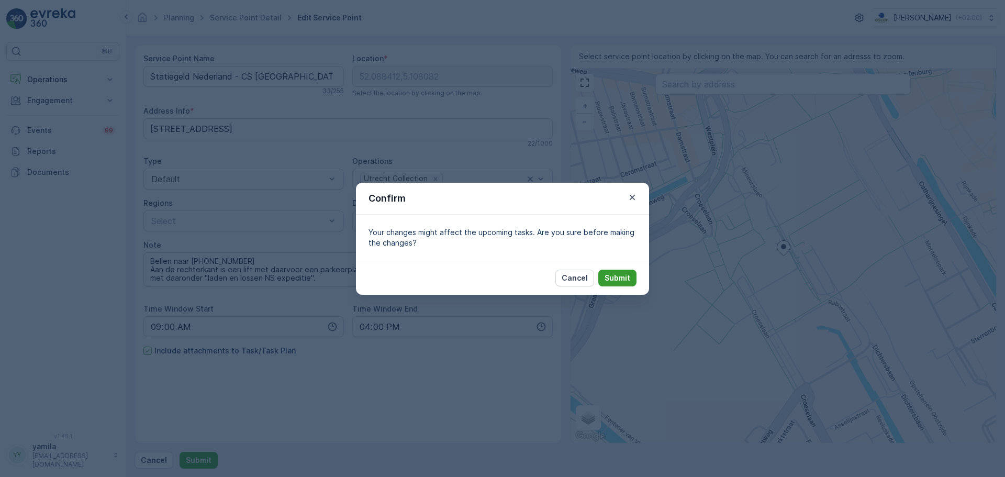
click at [609, 275] on p "Submit" at bounding box center [618, 278] width 26 height 10
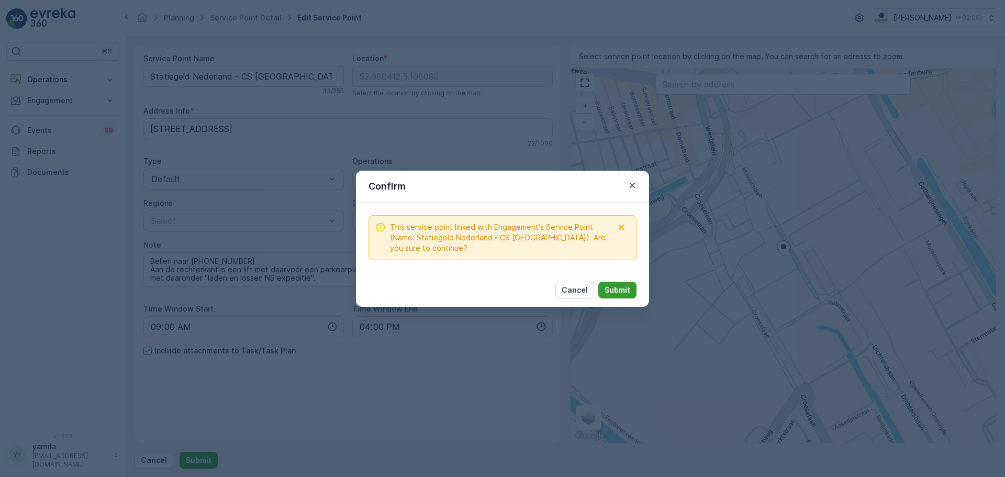
click at [633, 283] on div "Cancel Submit" at bounding box center [502, 290] width 293 height 34
click at [630, 286] on button "Submit" at bounding box center [618, 290] width 38 height 17
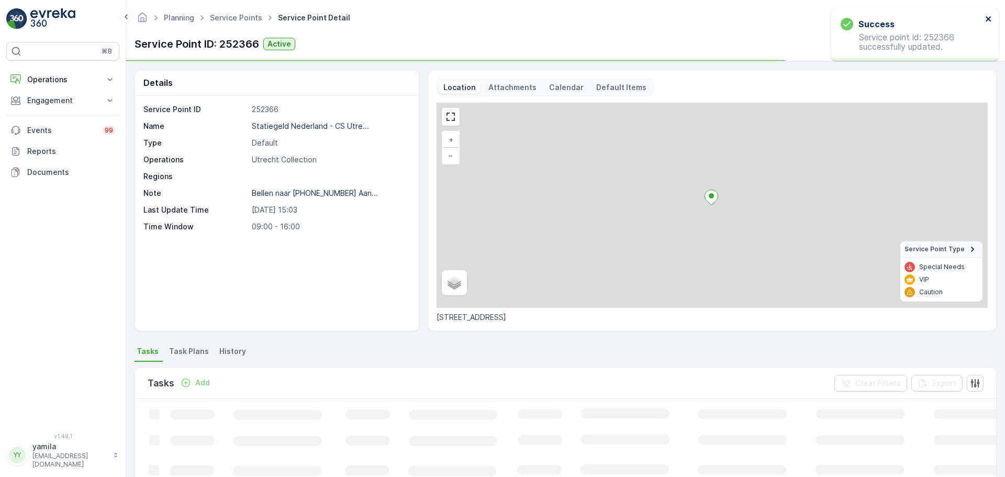
click at [804, 20] on icon "close" at bounding box center [988, 18] width 5 height 5
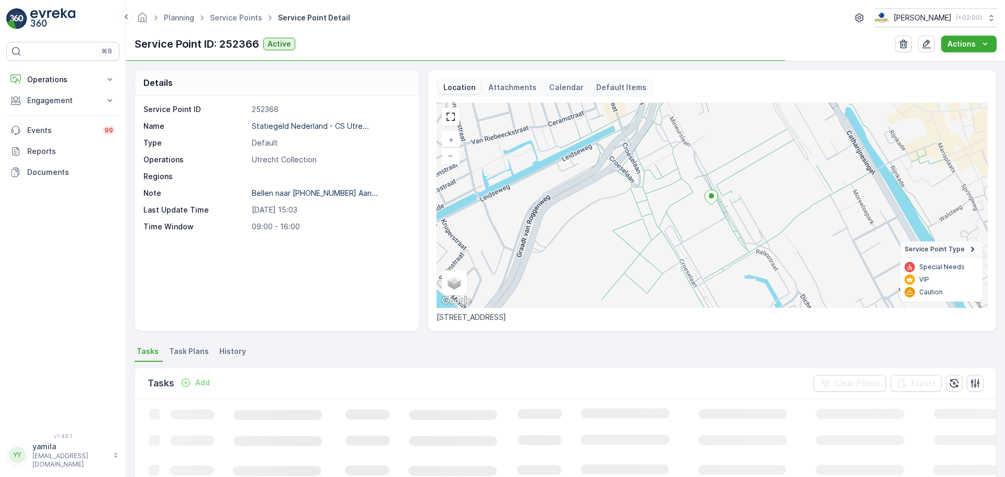
click at [510, 91] on p "Attachments" at bounding box center [513, 87] width 48 height 10
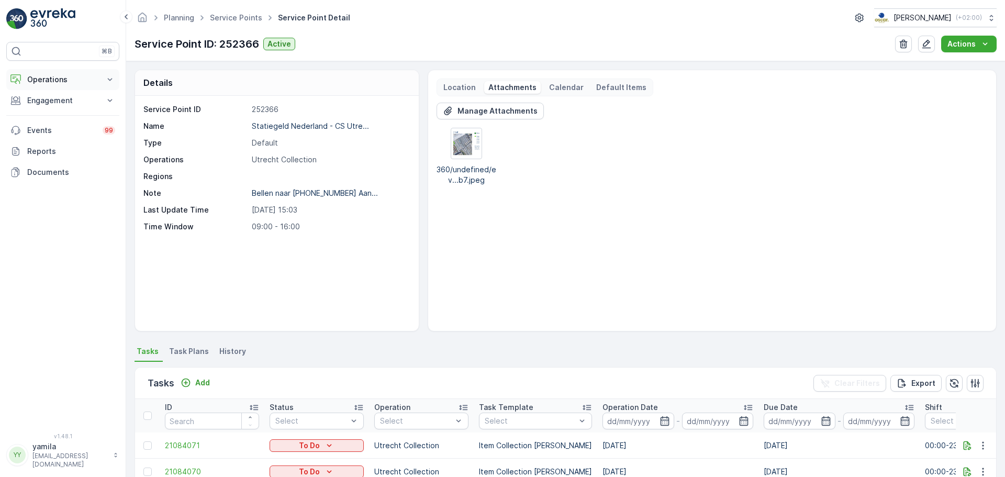
click at [49, 76] on p "Operations" at bounding box center [62, 79] width 71 height 10
click at [62, 126] on p "Routes & Tasks" at bounding box center [54, 126] width 54 height 10
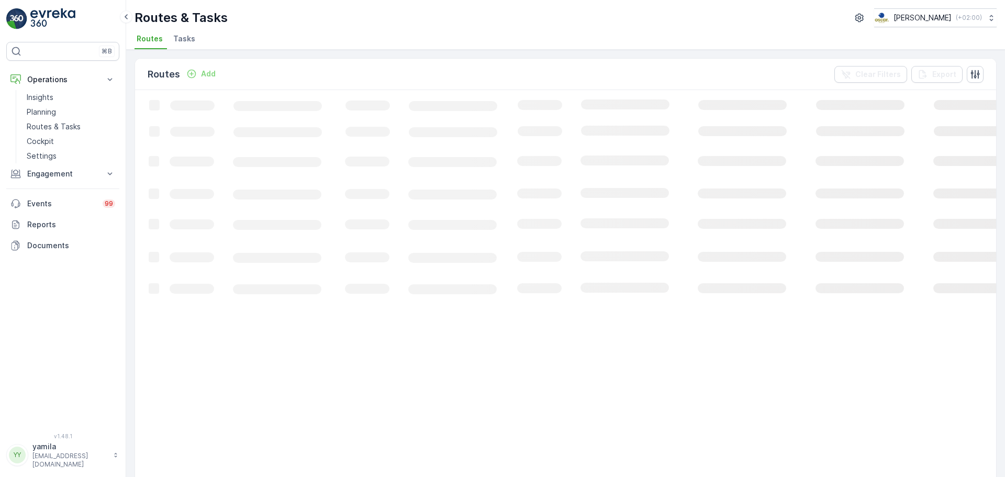
click at [195, 39] on li "Tasks" at bounding box center [185, 40] width 28 height 18
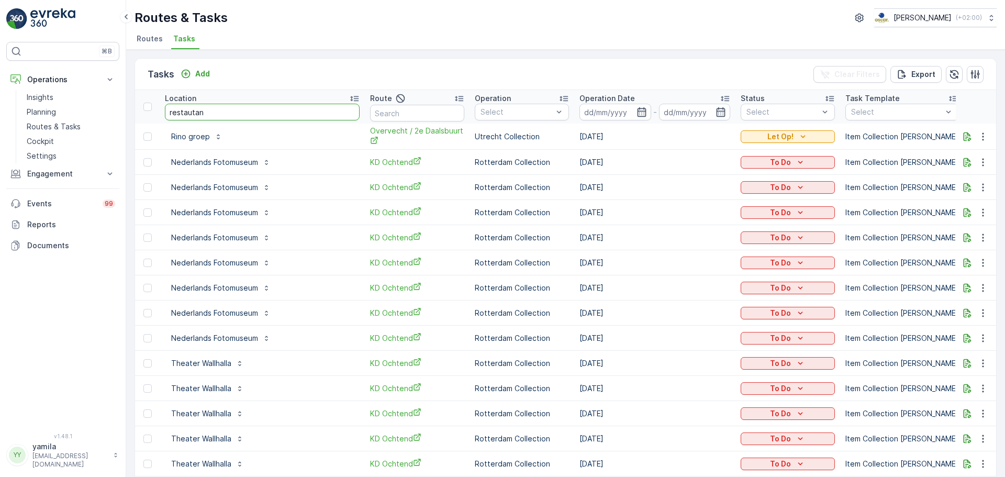
type input "restautant"
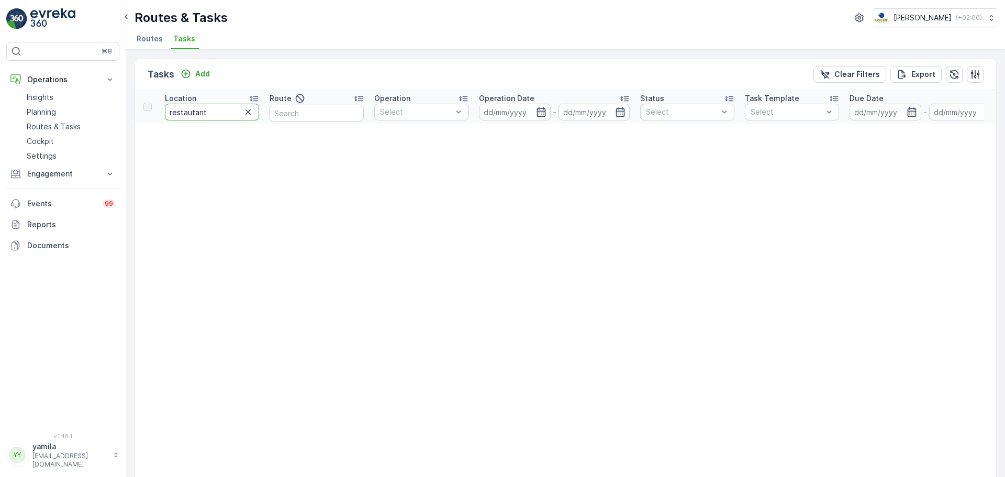
click at [216, 112] on input "restautant" at bounding box center [212, 112] width 94 height 17
click at [215, 112] on input "restautant" at bounding box center [212, 112] width 94 height 17
type input "restaurant"
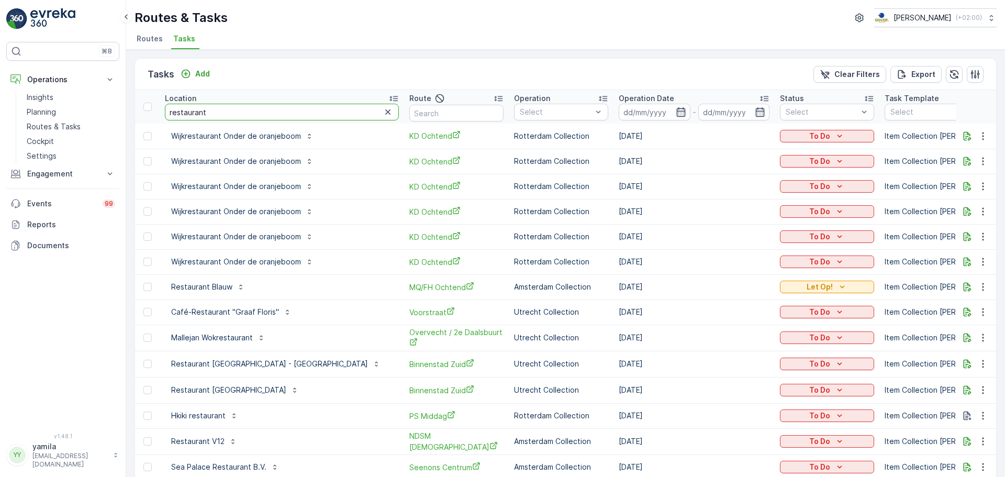
click at [215, 113] on input "restaurant" at bounding box center [282, 112] width 234 height 17
type input "restaurant blauw"
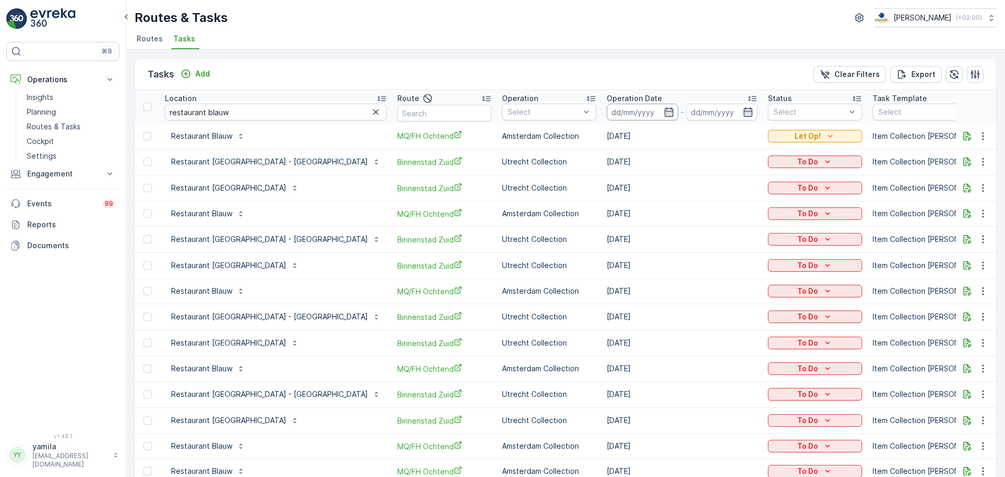
click at [607, 109] on input at bounding box center [643, 112] width 72 height 17
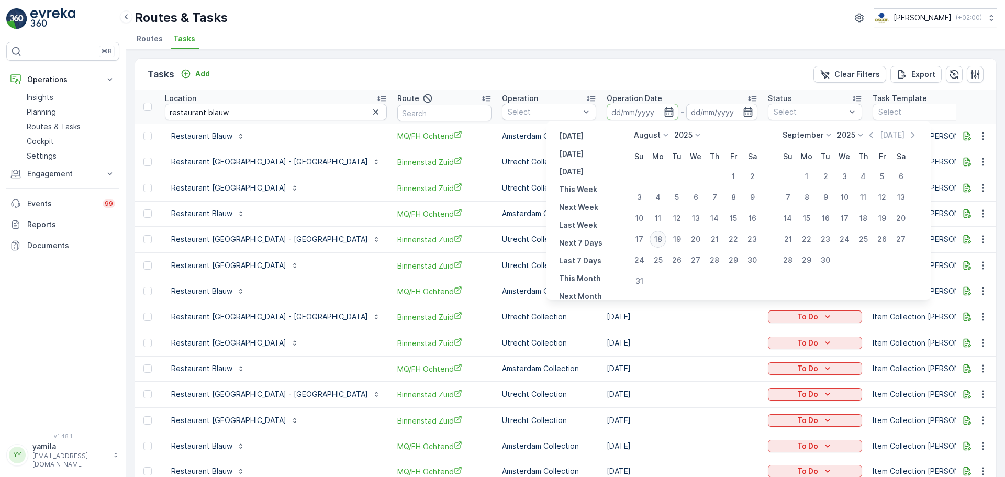
click at [665, 241] on div "18" at bounding box center [658, 239] width 17 height 17
type input "[DATE]"
click at [665, 241] on div "18" at bounding box center [658, 239] width 17 height 17
type input "[DATE]"
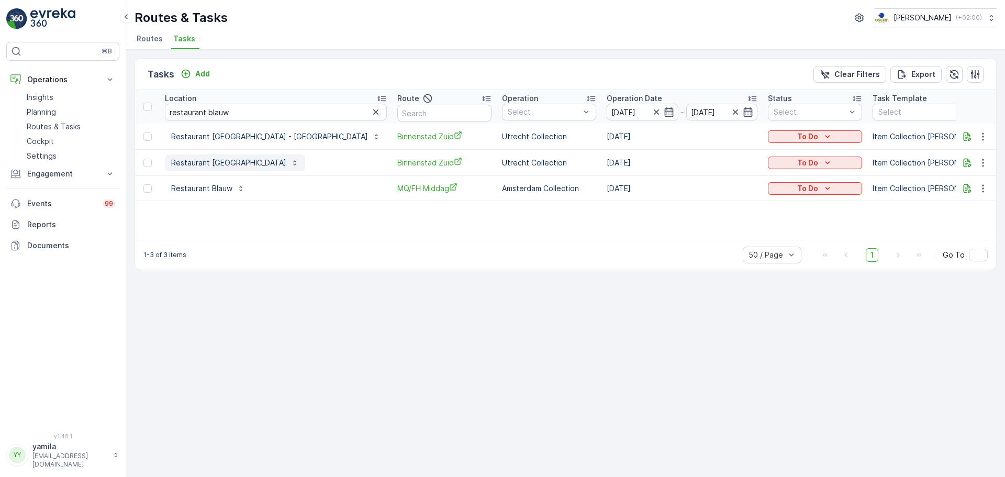
click at [226, 163] on p "Restaurant [GEOGRAPHIC_DATA]" at bounding box center [228, 163] width 115 height 10
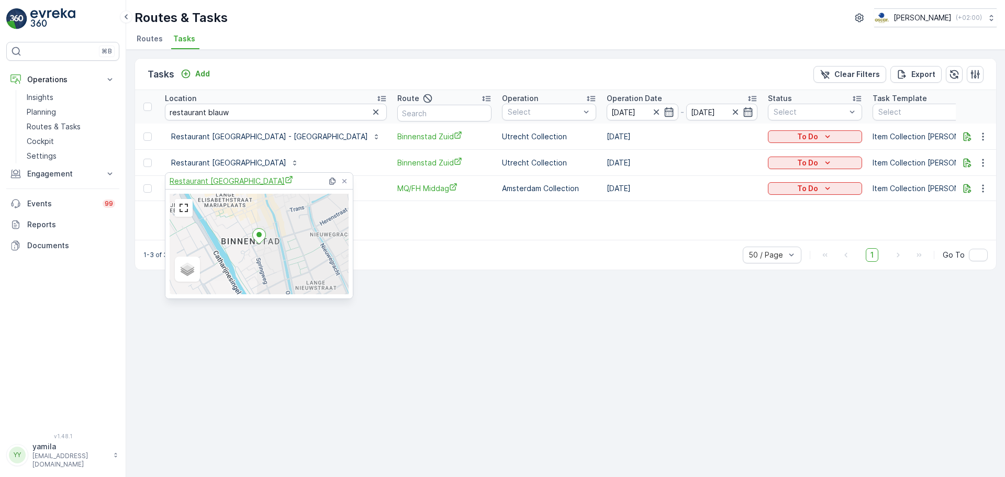
click at [230, 183] on span "Restaurant [GEOGRAPHIC_DATA]" at bounding box center [232, 180] width 124 height 11
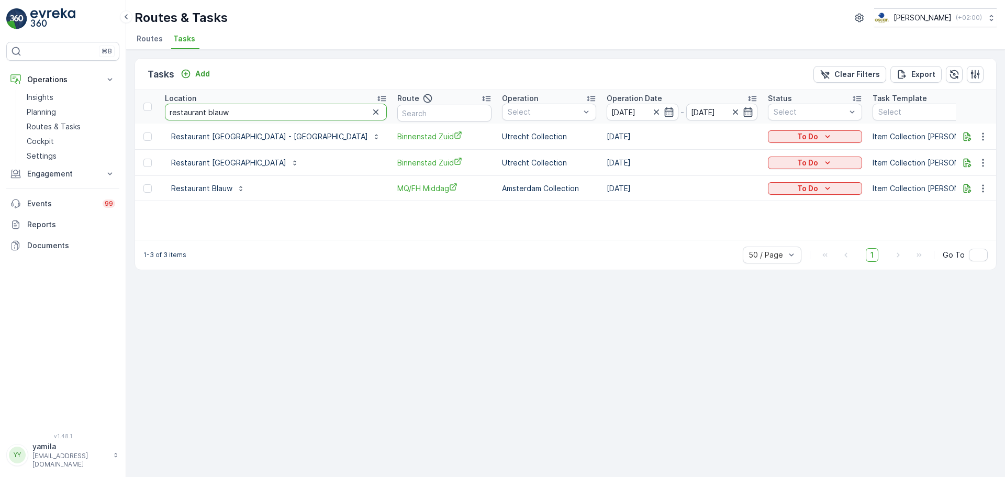
click at [205, 117] on input "restaurant blauw" at bounding box center [276, 112] width 222 height 17
type input "meetinglinq"
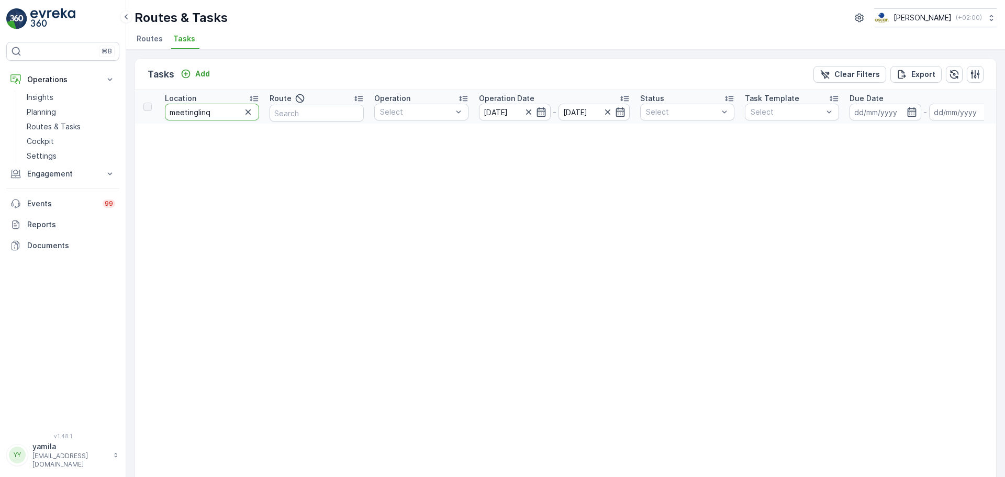
click at [196, 116] on input "meetinglinq" at bounding box center [212, 112] width 94 height 17
type input "meeting linq"
click at [197, 115] on input "meeting linq" at bounding box center [212, 112] width 94 height 17
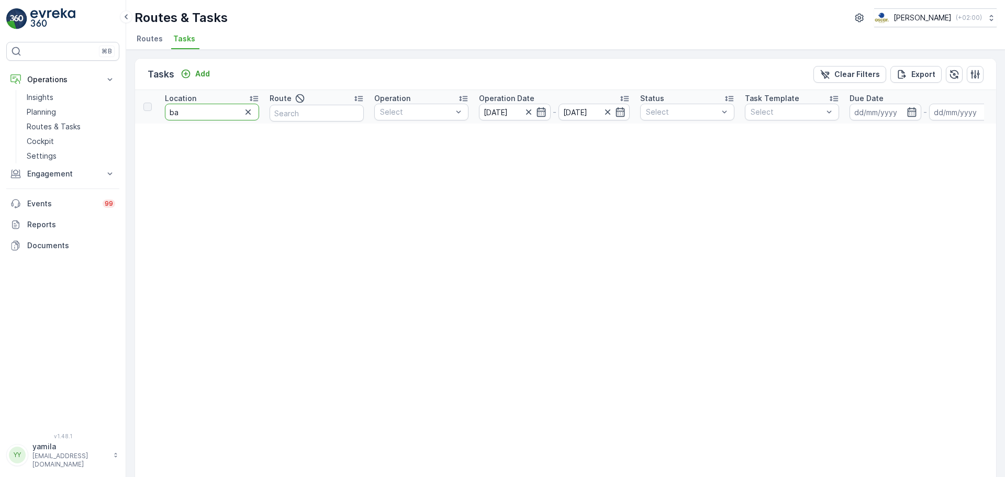
type input "bar"
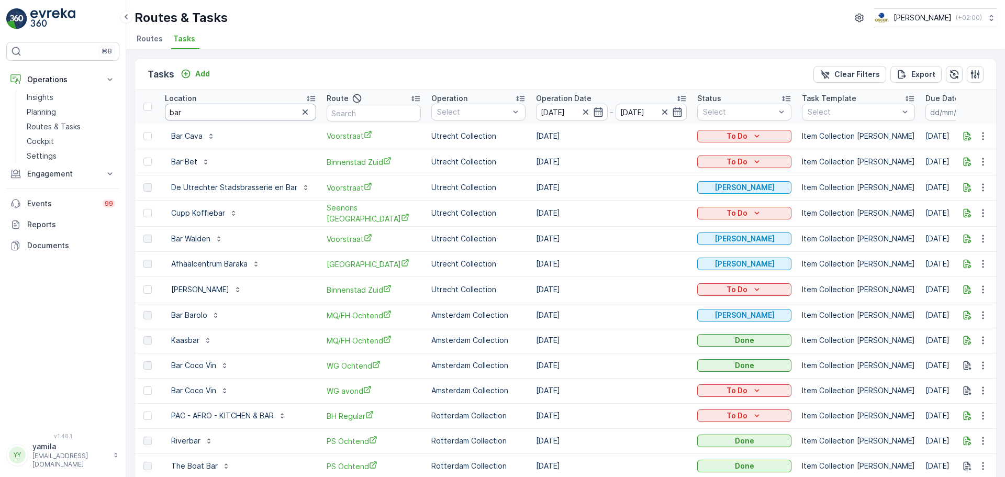
click at [201, 114] on input "bar" at bounding box center [240, 112] width 151 height 17
type input "bar cava"
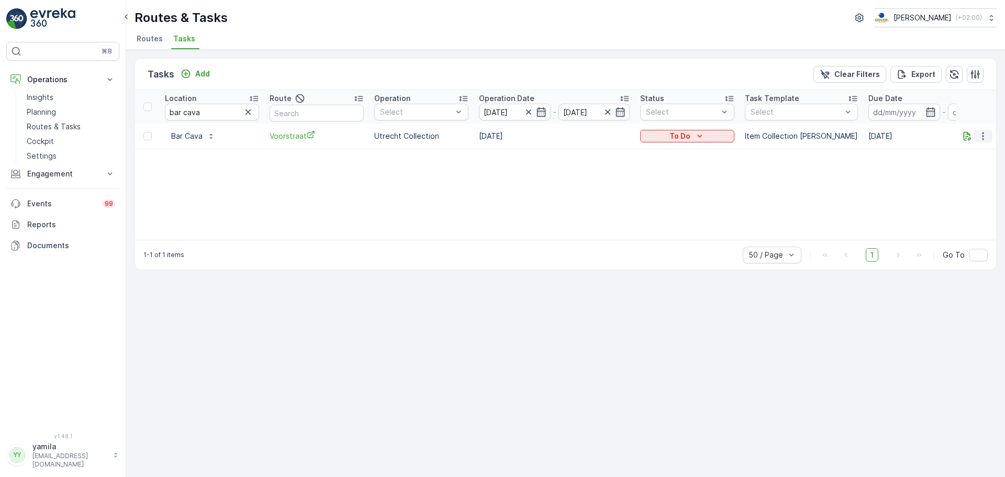
click at [804, 135] on icon "button" at bounding box center [983, 136] width 10 height 10
click at [804, 154] on span "See More Details" at bounding box center [961, 152] width 61 height 10
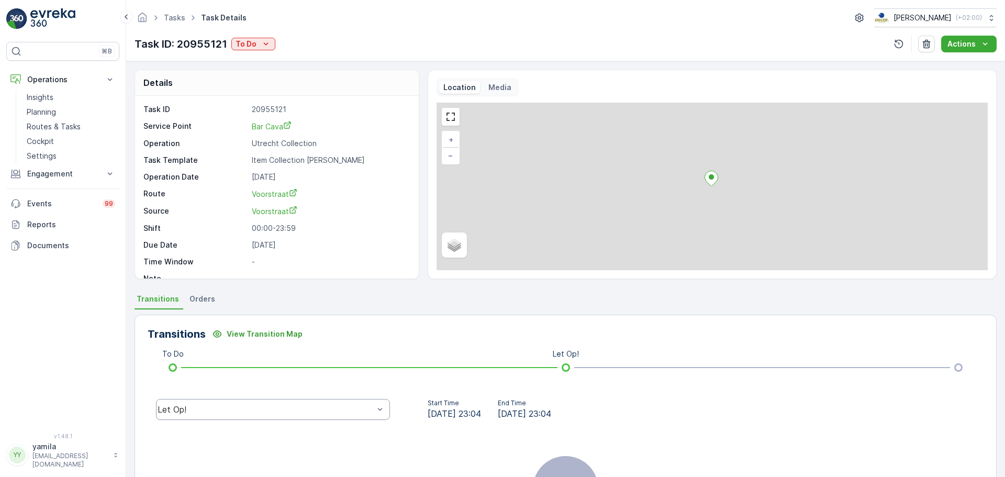
click at [216, 363] on div "Let Op!" at bounding box center [266, 409] width 216 height 9
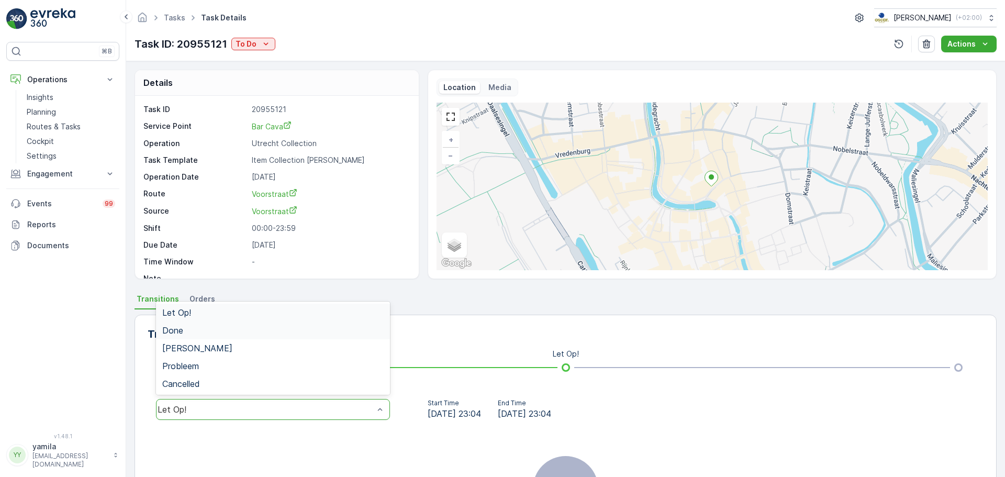
click at [186, 337] on div "Done" at bounding box center [273, 331] width 234 height 18
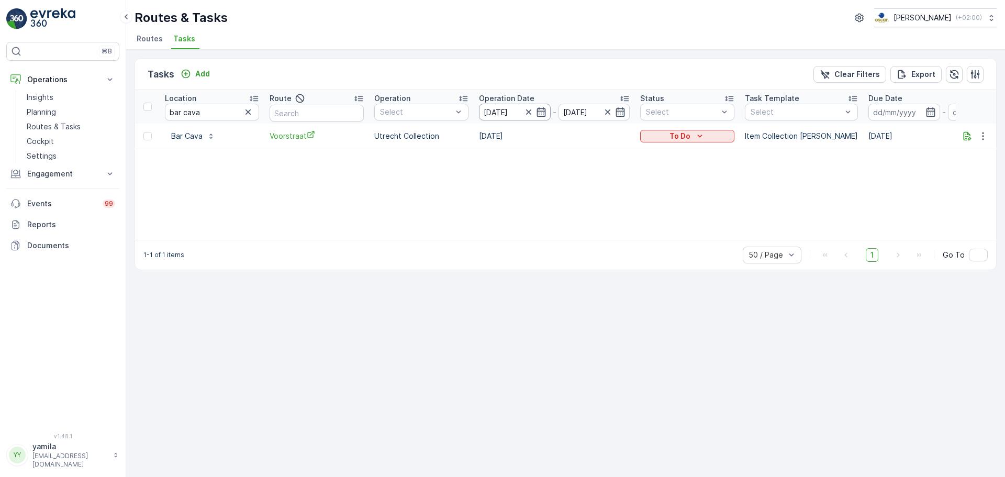
click at [501, 112] on input "[DATE]" at bounding box center [515, 112] width 72 height 17
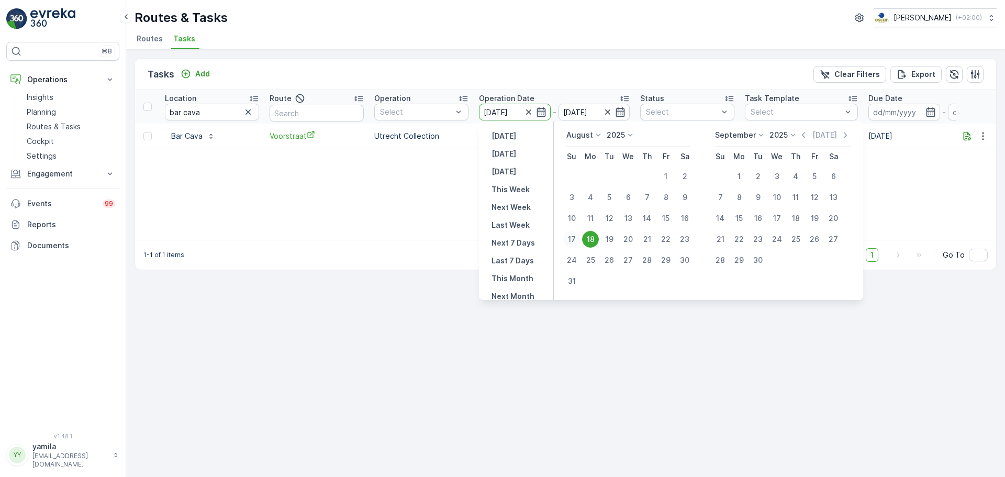
click at [576, 240] on div "17" at bounding box center [571, 239] width 17 height 17
type input "[DATE]"
click at [576, 240] on div "17" at bounding box center [571, 239] width 17 height 17
type input "[DATE]"
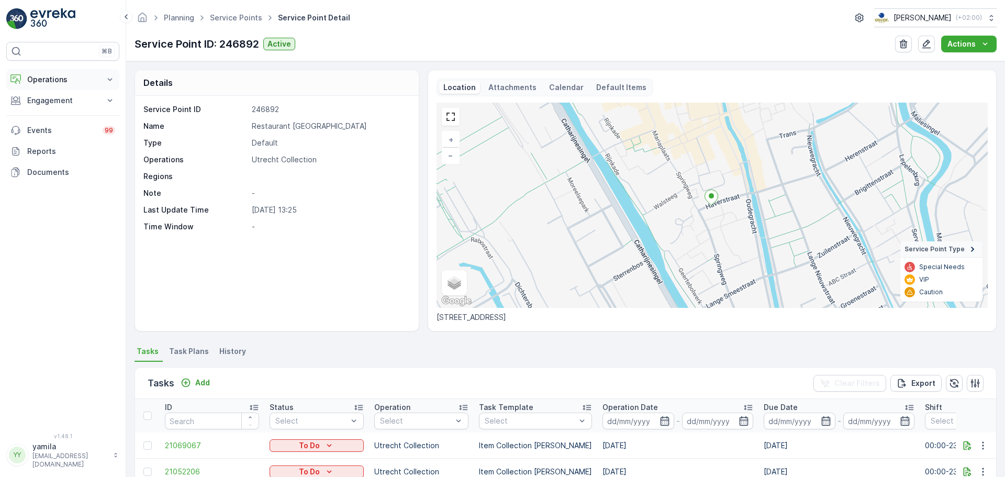
click at [57, 79] on p "Operations" at bounding box center [62, 79] width 71 height 10
click at [60, 131] on p "Routes & Tasks" at bounding box center [54, 126] width 54 height 10
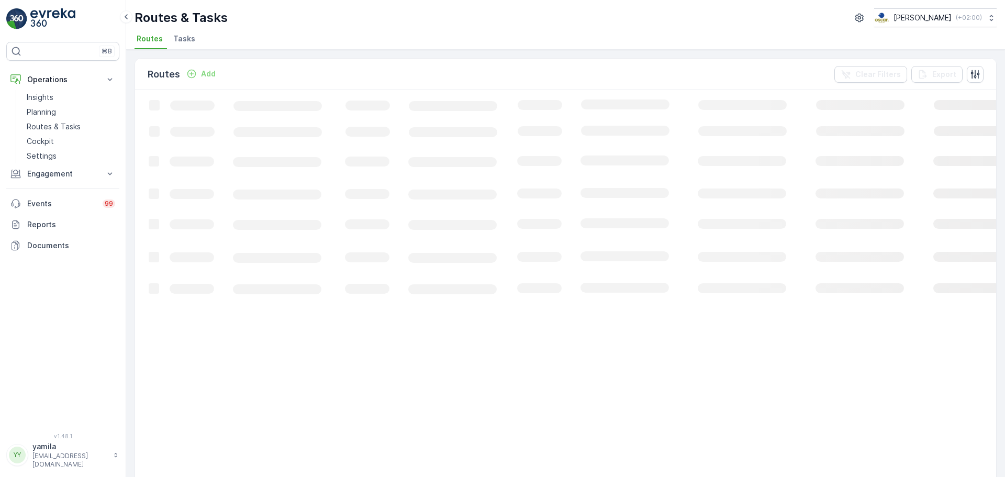
click at [178, 33] on li "Tasks" at bounding box center [185, 40] width 28 height 18
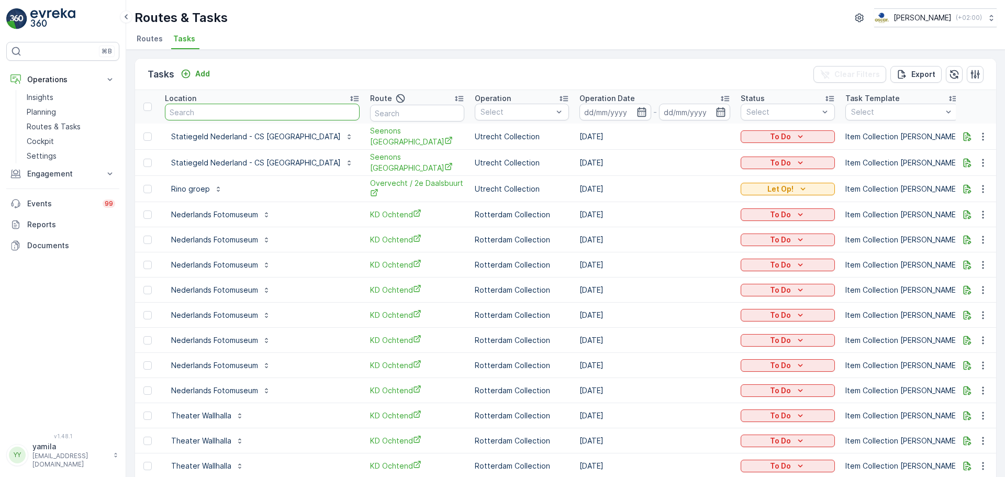
click at [213, 111] on input "text" at bounding box center [262, 112] width 195 height 17
type input "s"
type input "oscar"
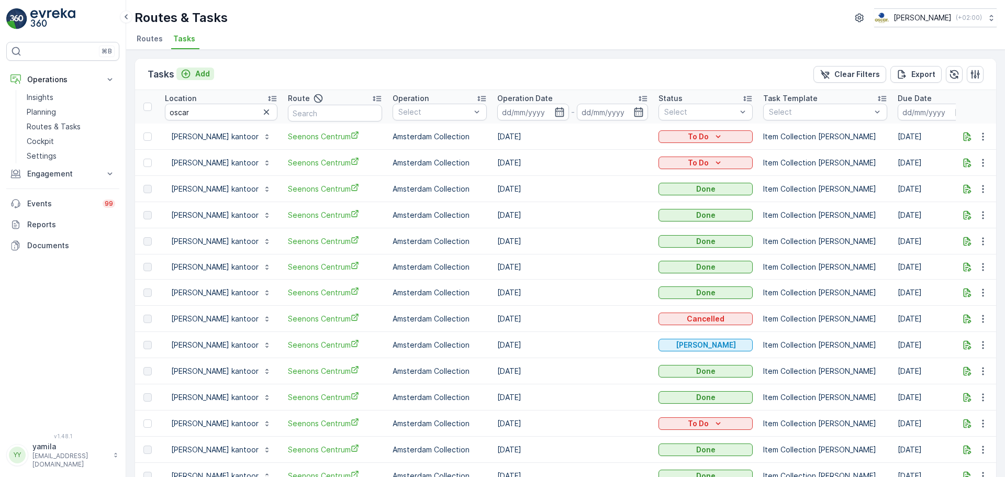
click at [196, 74] on p "Add" at bounding box center [202, 74] width 15 height 10
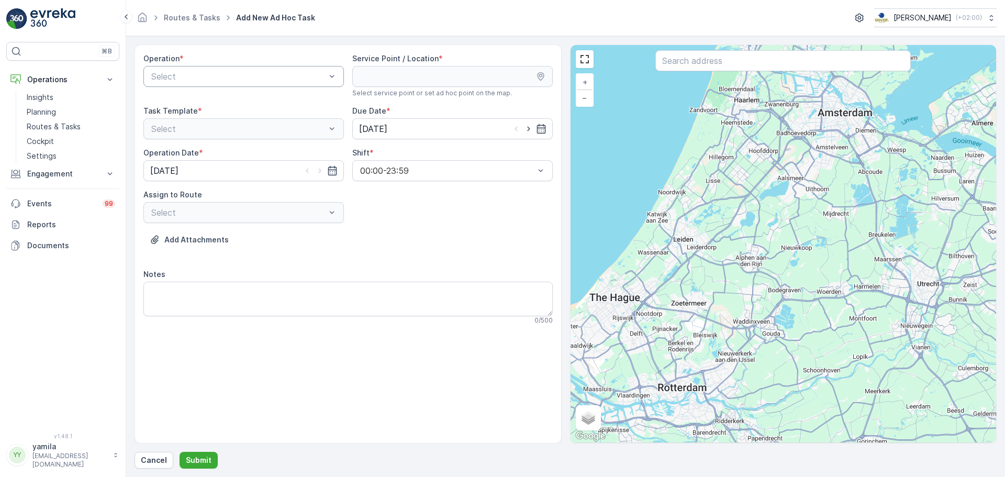
click at [194, 79] on div at bounding box center [238, 76] width 176 height 9
click at [194, 101] on span "Amsterdam Collection" at bounding box center [193, 101] width 86 height 9
click at [694, 71] on input "text" at bounding box center [784, 60] width 256 height 21
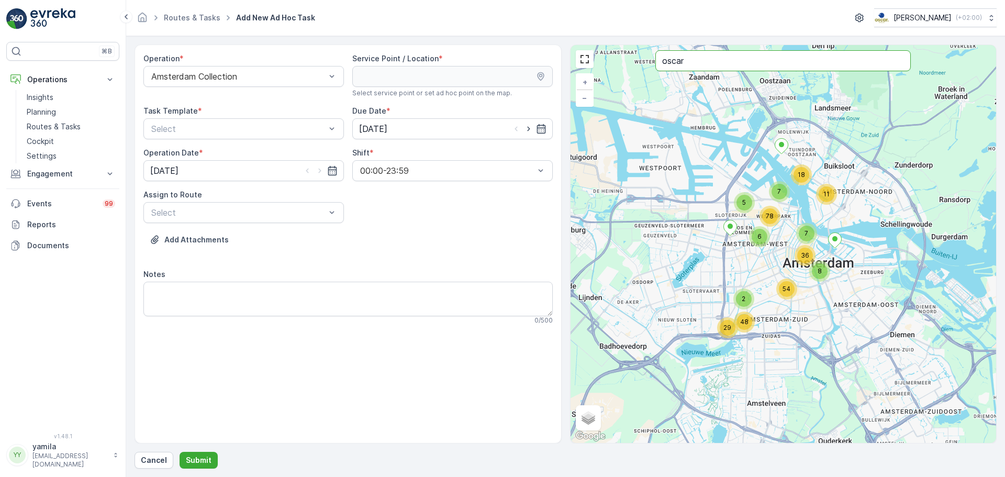
type input "oscar"
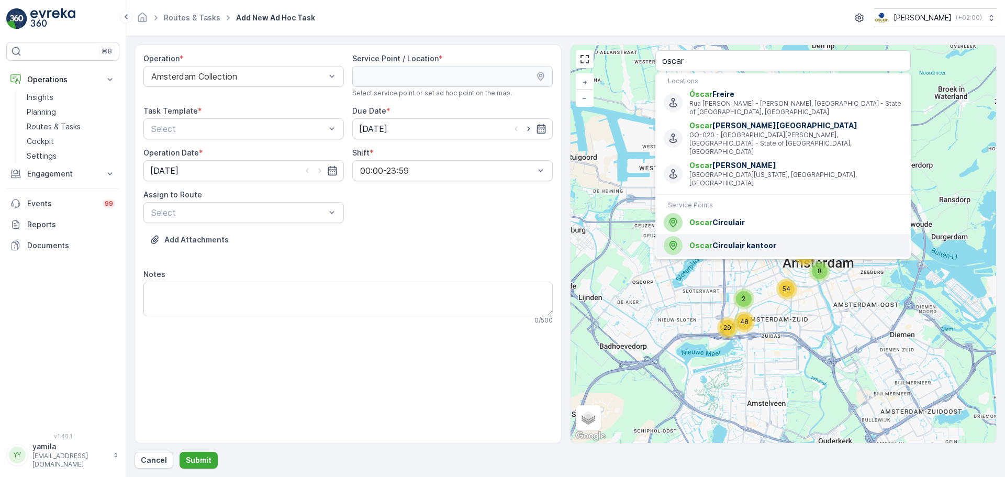
click at [714, 240] on span "[PERSON_NAME] kantoor" at bounding box center [796, 245] width 213 height 10
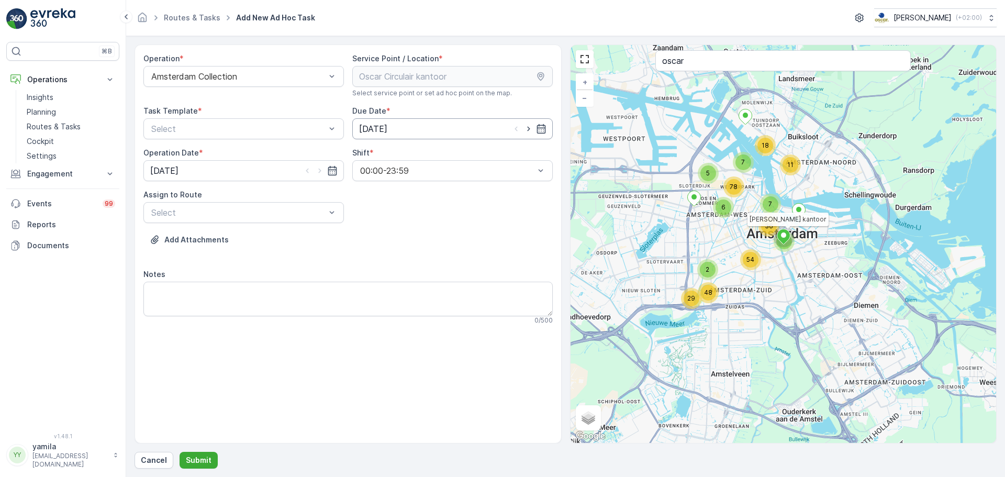
click at [457, 134] on input "[DATE]" at bounding box center [452, 128] width 201 height 21
click at [403, 255] on div "19" at bounding box center [408, 258] width 17 height 17
type input "[DATE]"
click at [240, 170] on input "[DATE]" at bounding box center [243, 170] width 201 height 21
click at [201, 297] on div "19" at bounding box center [199, 300] width 17 height 17
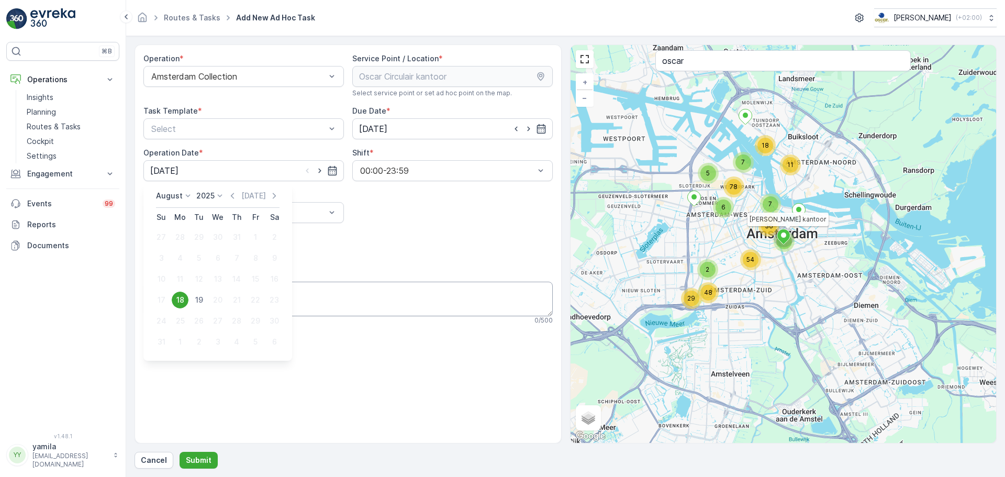
type input "[DATE]"
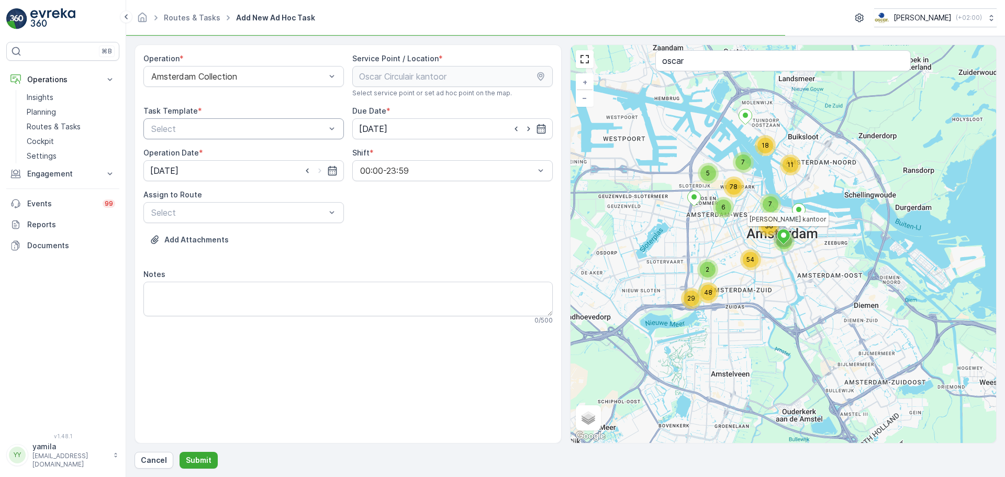
click at [169, 127] on div at bounding box center [238, 128] width 176 height 9
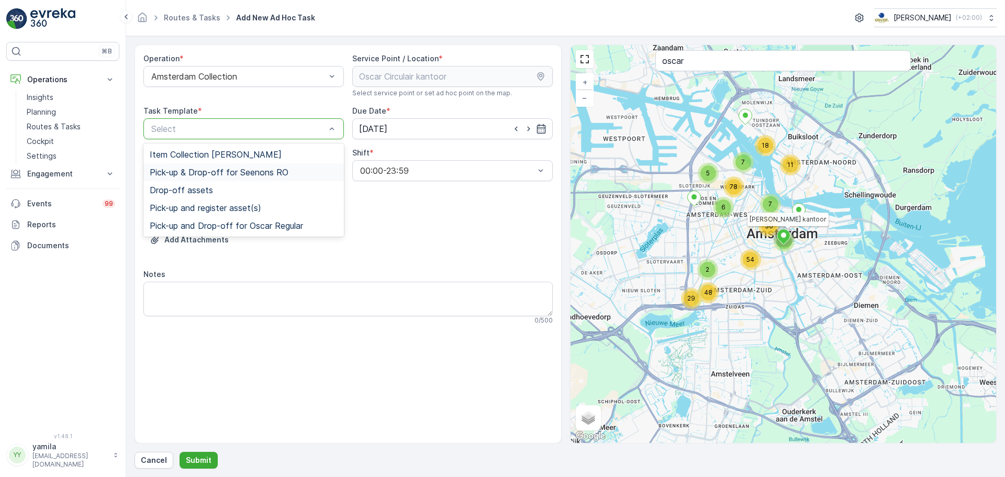
click at [194, 157] on span "Item Collection [PERSON_NAME]" at bounding box center [216, 154] width 132 height 9
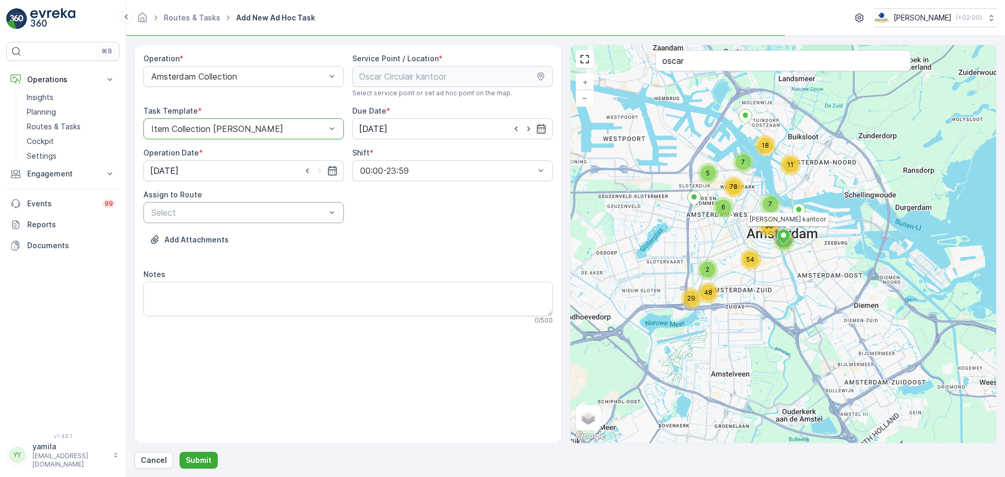
click at [186, 211] on div at bounding box center [238, 212] width 176 height 9
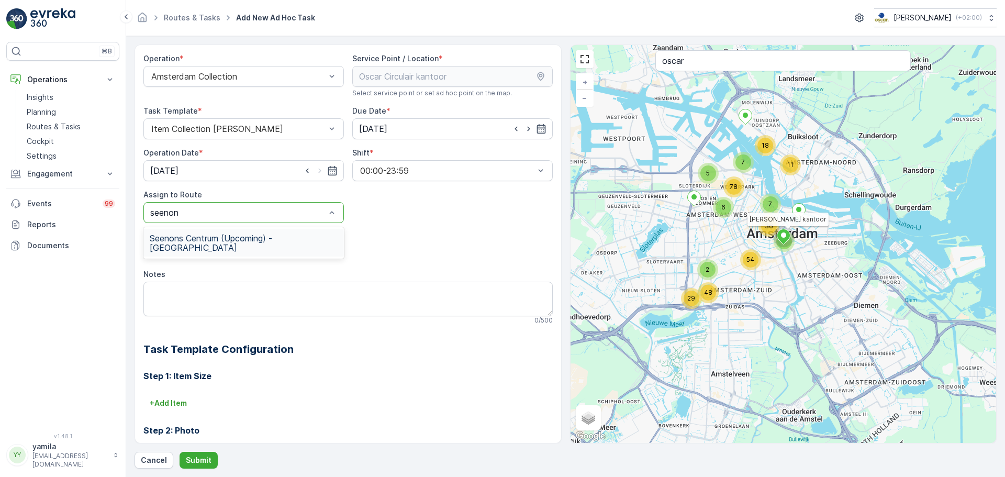
type input "seenons"
click at [189, 238] on span "Seenons Centrum (Upcoming) - [GEOGRAPHIC_DATA]" at bounding box center [244, 243] width 188 height 19
click at [197, 300] on textarea "Notes" at bounding box center [348, 299] width 410 height 35
click at [200, 461] on p "Submit" at bounding box center [199, 460] width 26 height 10
